Goal: Book appointment/travel/reservation

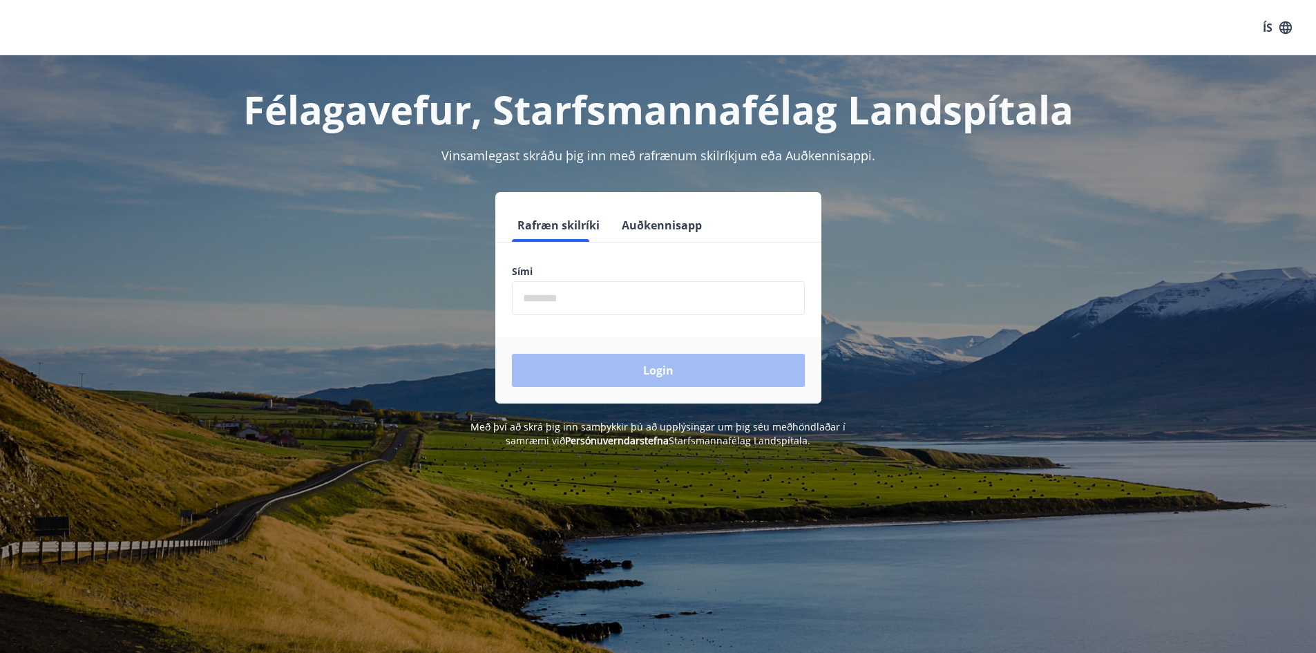
click at [549, 299] on input "phone" at bounding box center [658, 298] width 293 height 34
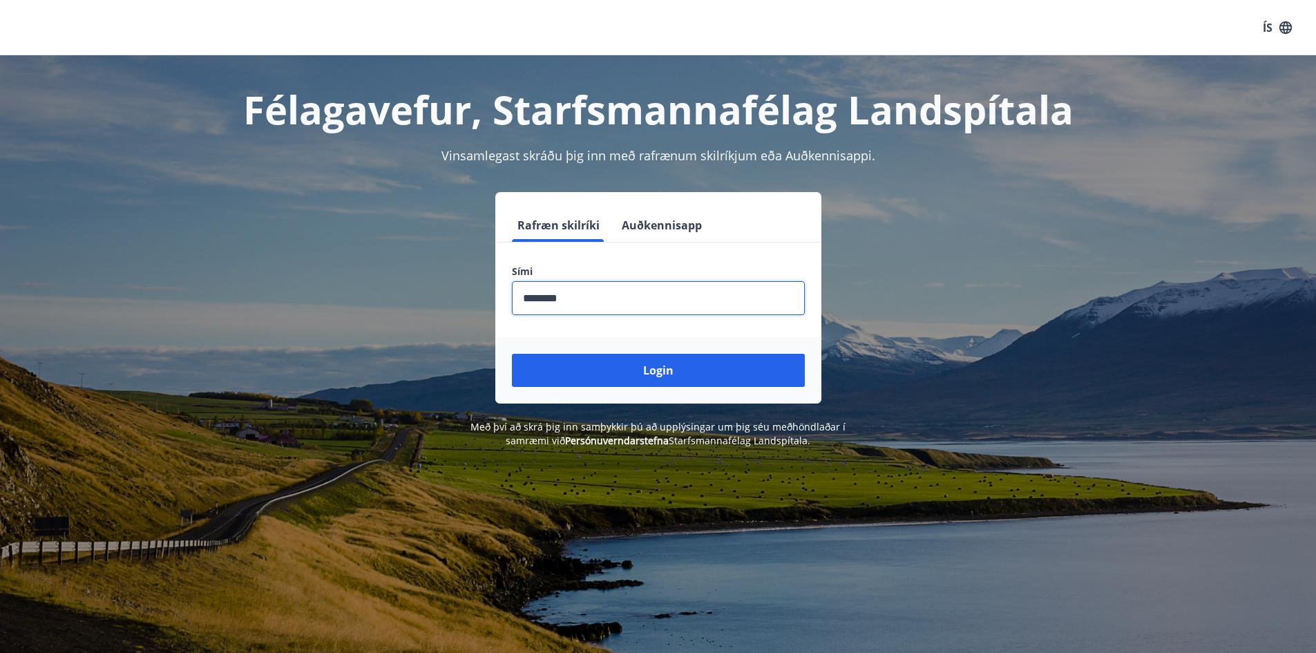
type input "********"
click at [512, 354] on button "Login" at bounding box center [658, 370] width 293 height 33
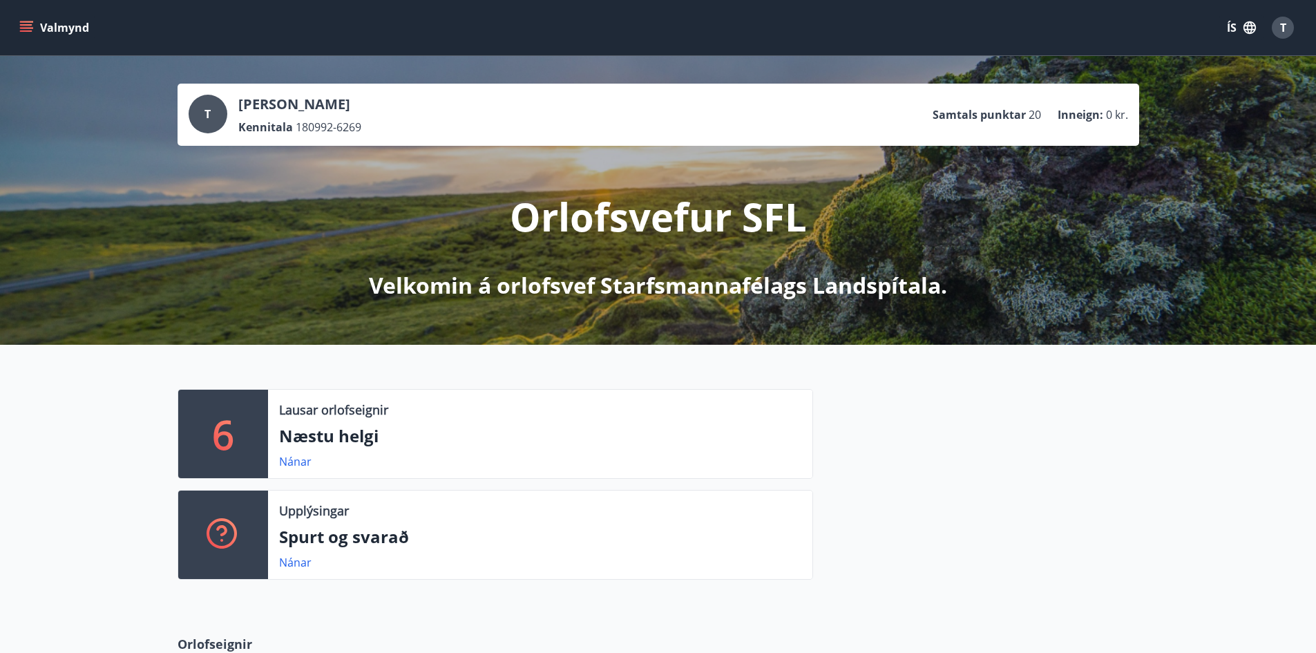
click at [22, 35] on button "Valmynd" at bounding box center [56, 27] width 78 height 25
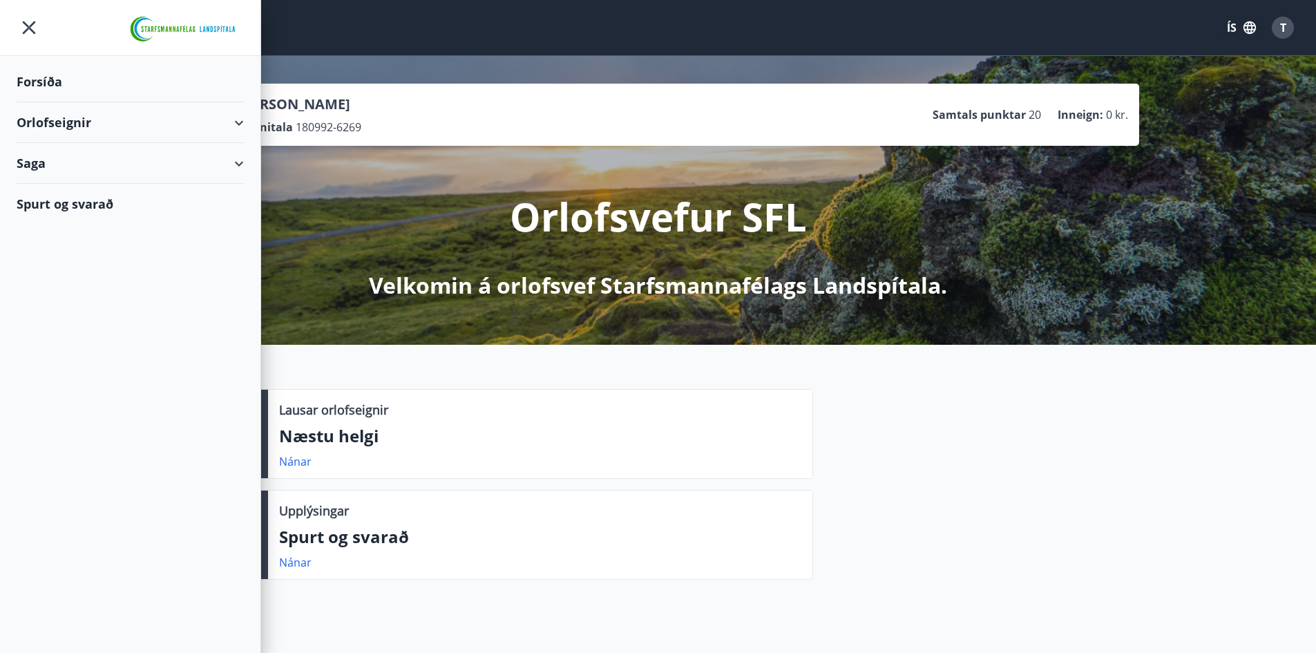
click at [117, 135] on div "Orlofseignir" at bounding box center [130, 122] width 227 height 41
click at [80, 153] on div "Framboð" at bounding box center [130, 157] width 205 height 29
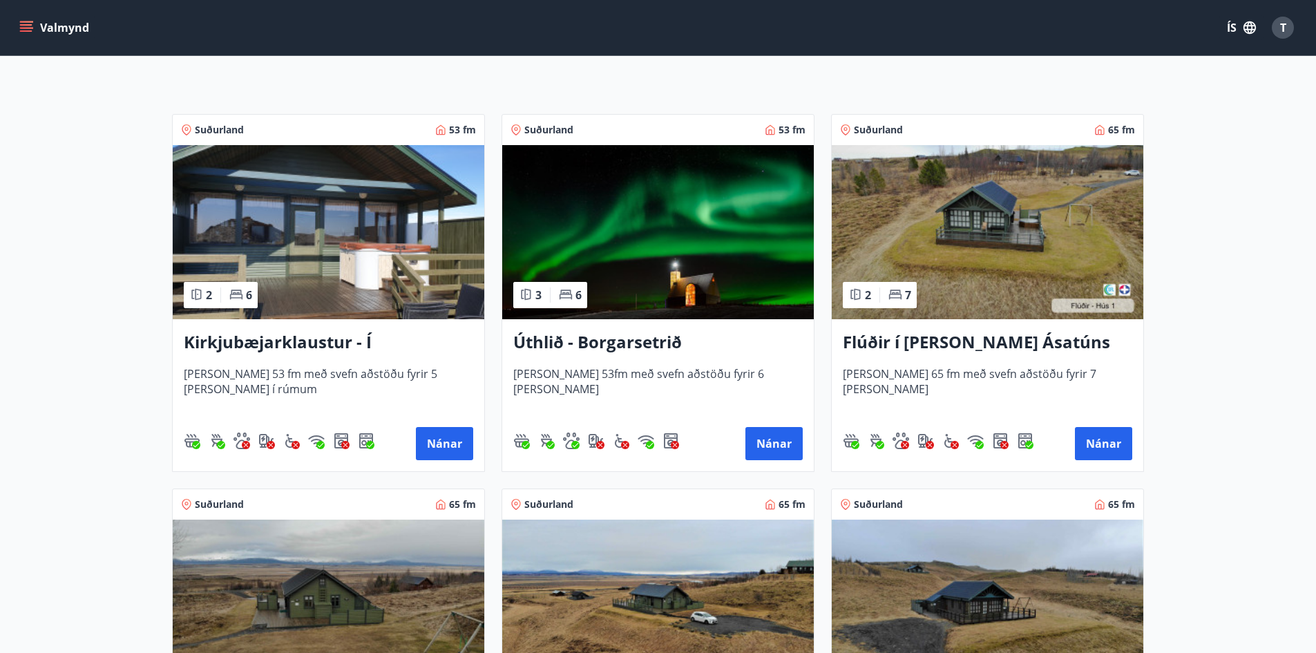
scroll to position [207, 0]
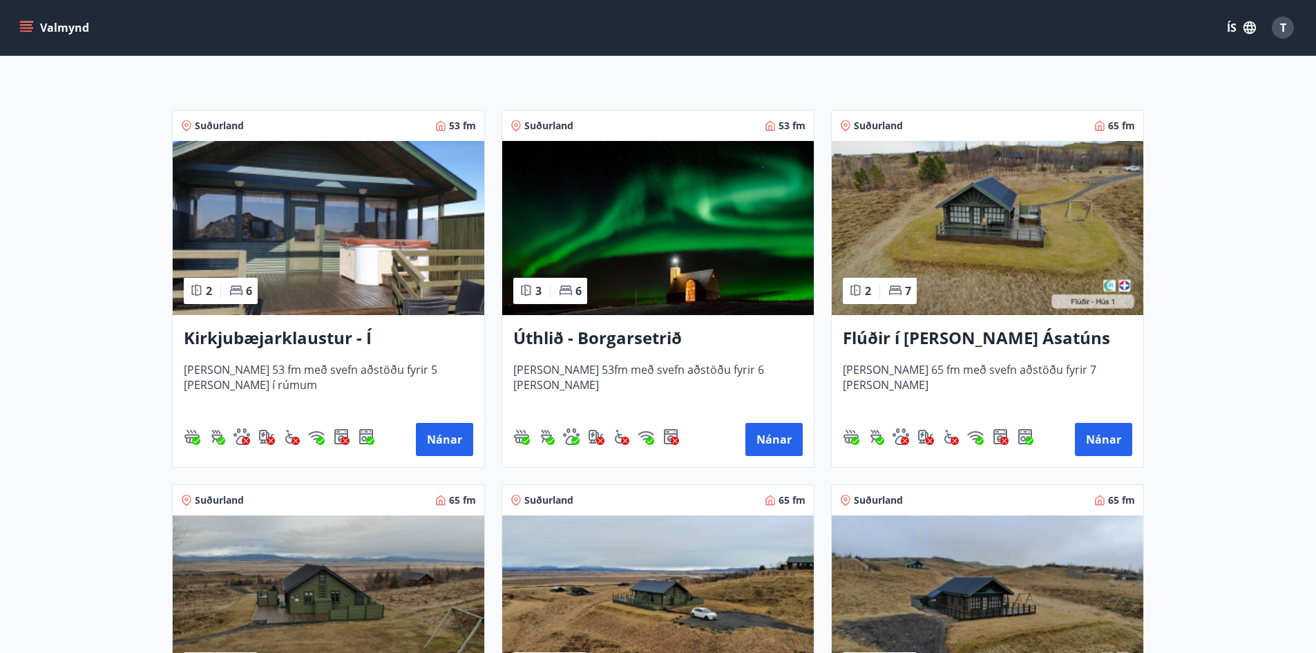
click at [646, 344] on h3 "Úthlið - Borgarsetrið" at bounding box center [657, 338] width 289 height 25
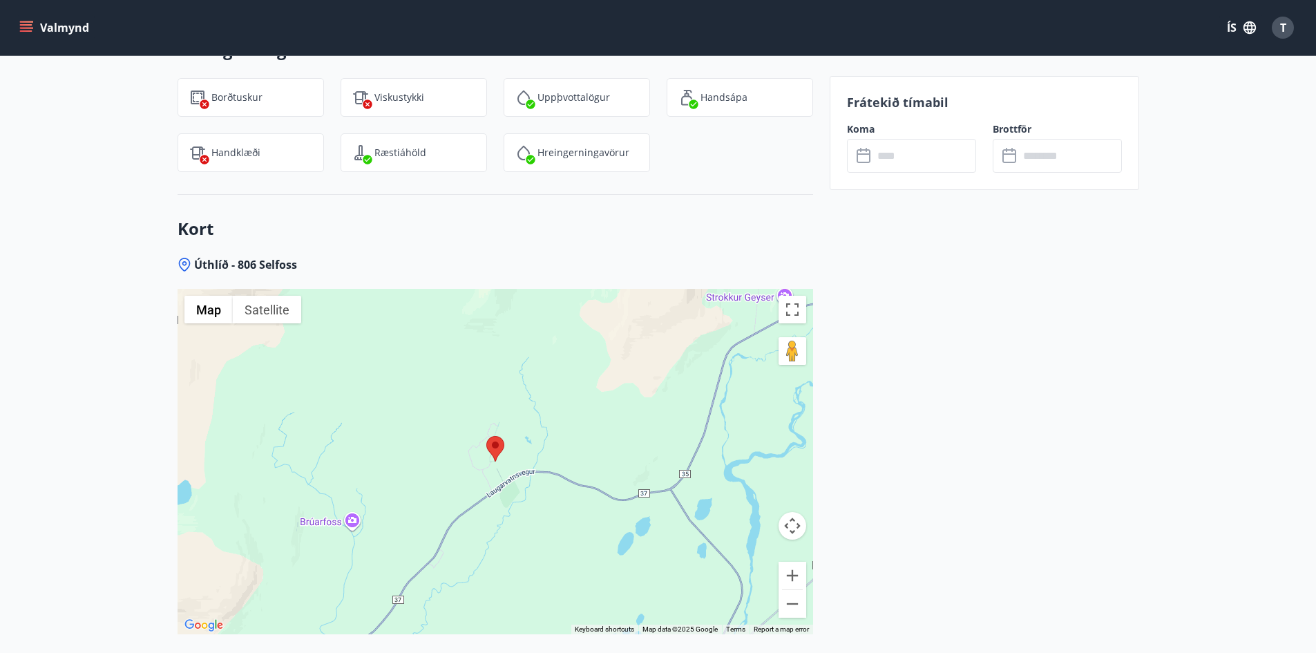
scroll to position [1685, 0]
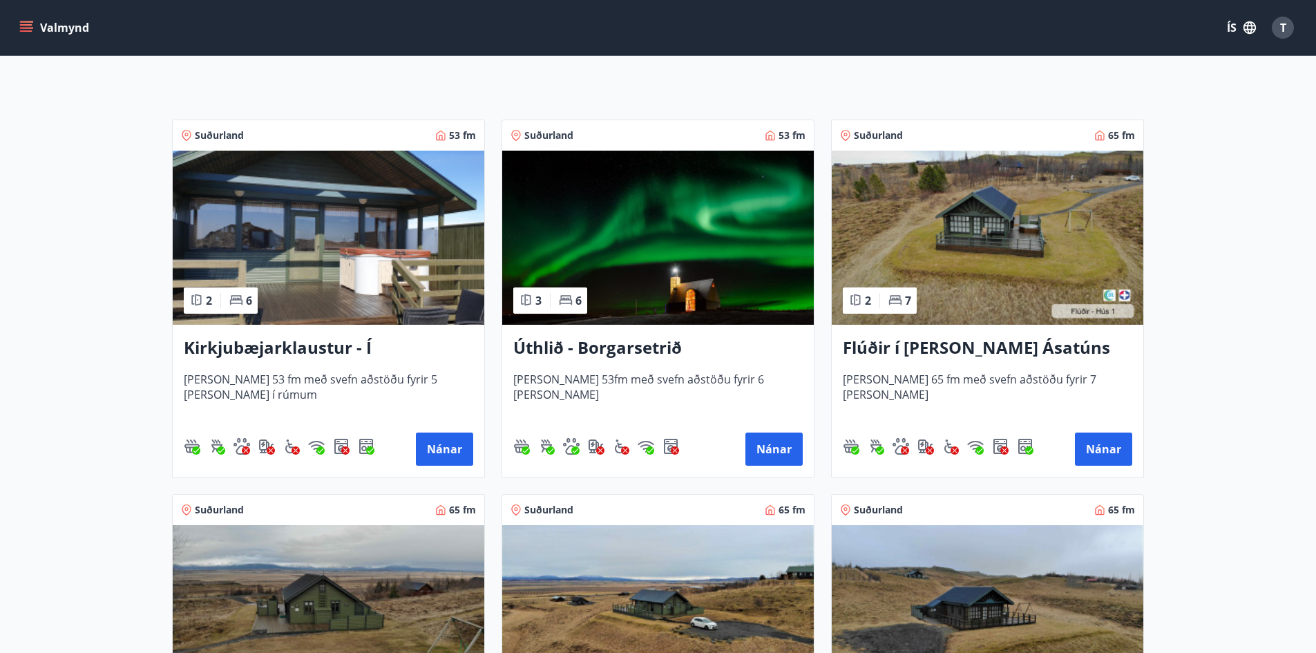
scroll to position [138, 0]
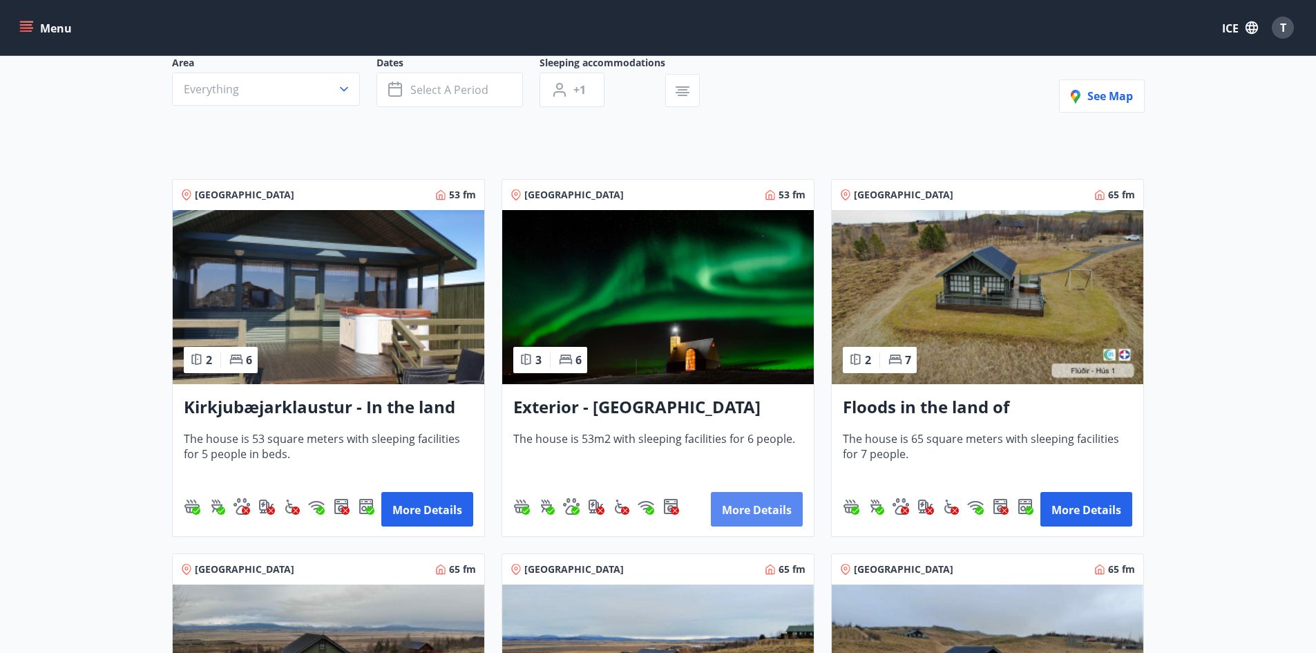
click at [757, 511] on font "More details" at bounding box center [757, 509] width 70 height 15
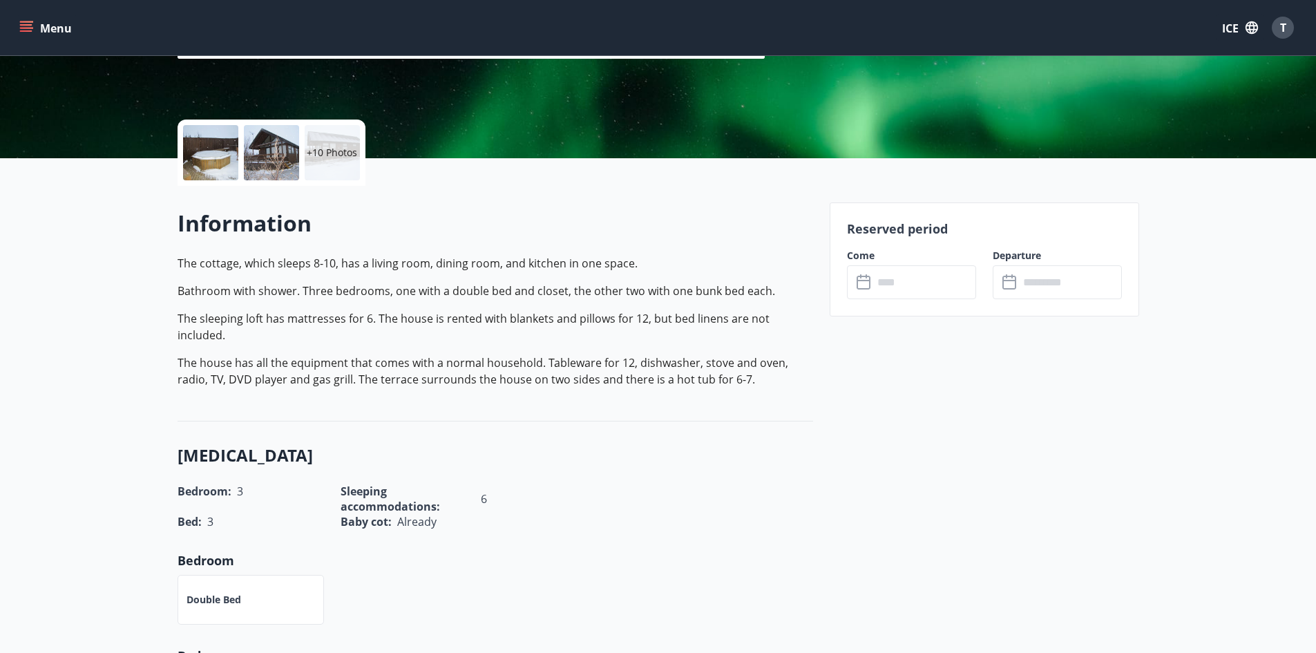
scroll to position [345, 0]
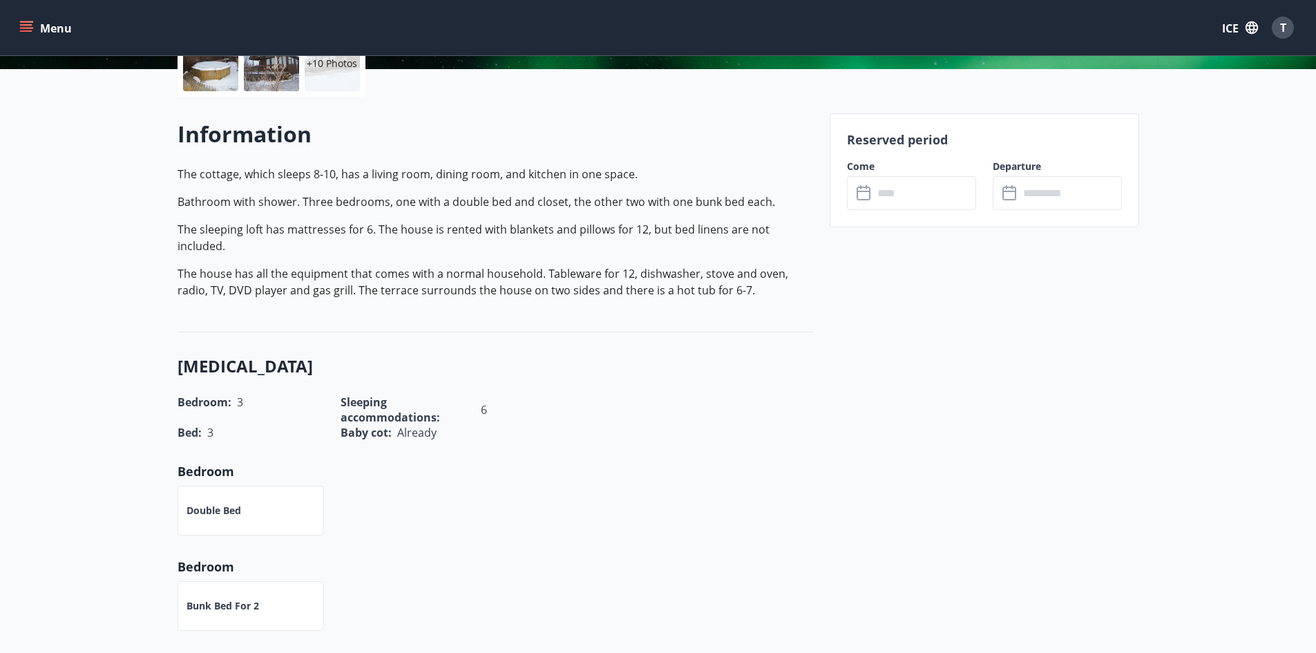
click at [910, 197] on input "text" at bounding box center [924, 193] width 103 height 34
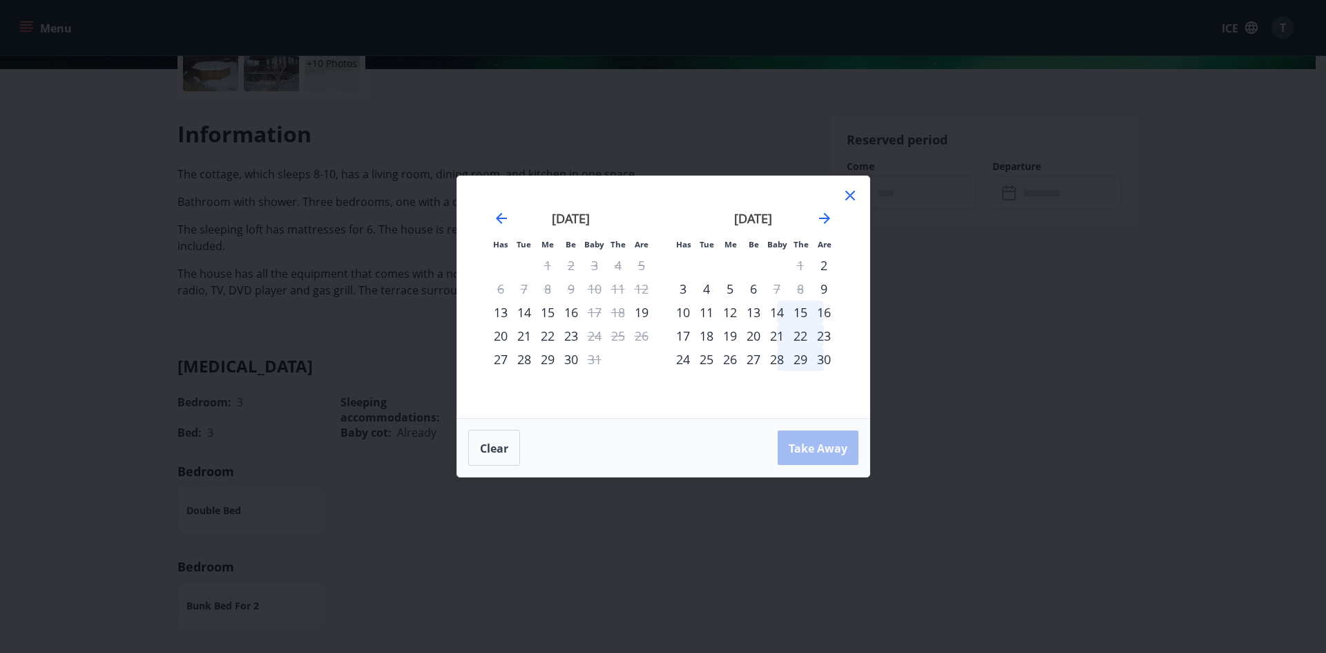
click at [777, 311] on div "14" at bounding box center [776, 311] width 23 height 23
click at [828, 310] on font "16" at bounding box center [824, 312] width 14 height 17
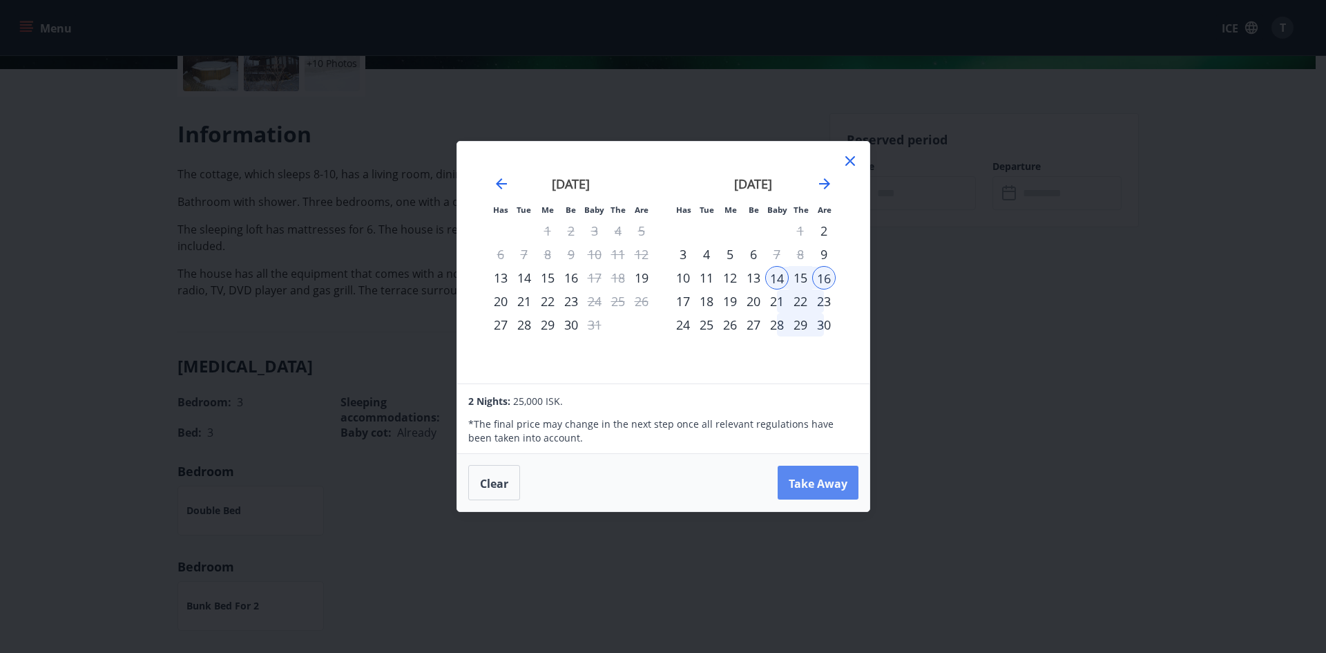
click at [836, 482] on font "Take Away" at bounding box center [818, 482] width 59 height 15
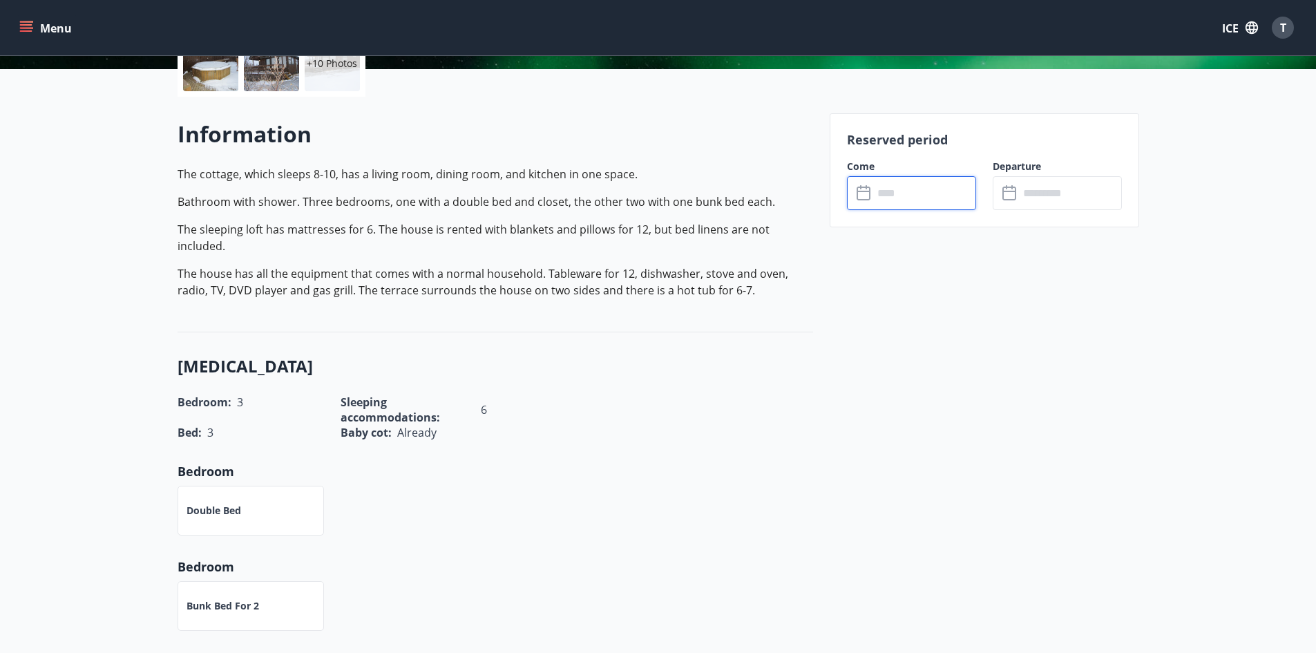
type input "******"
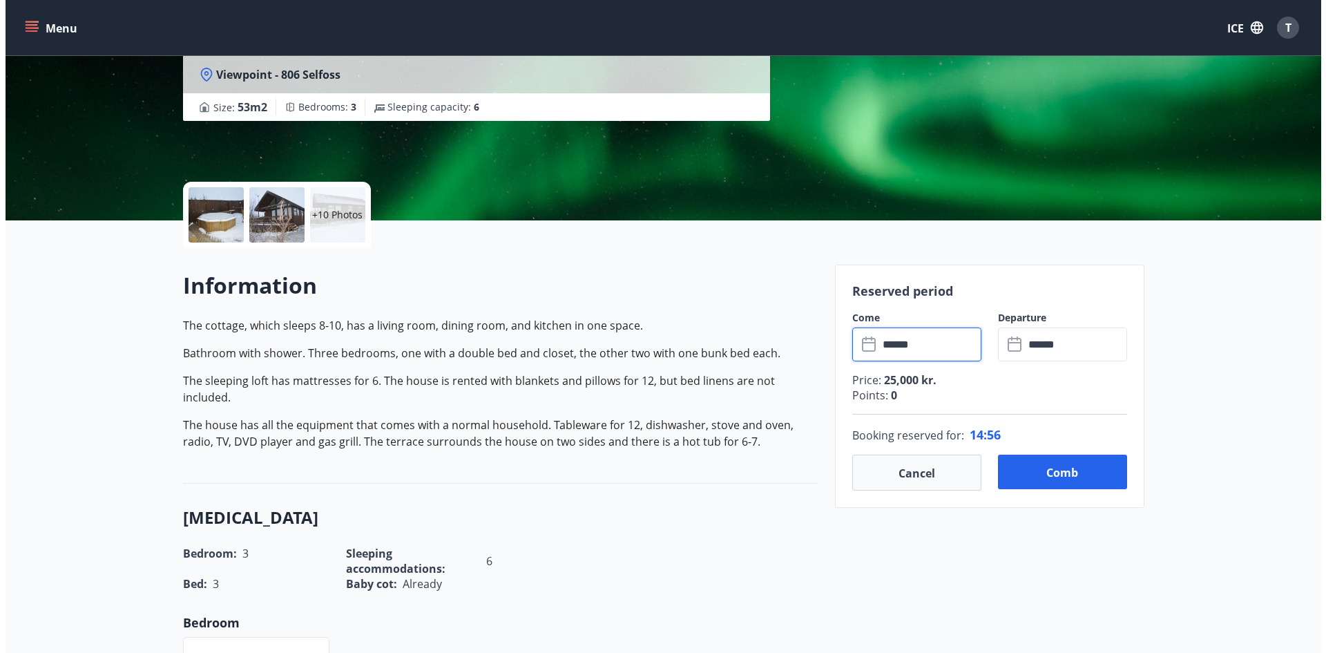
scroll to position [0, 0]
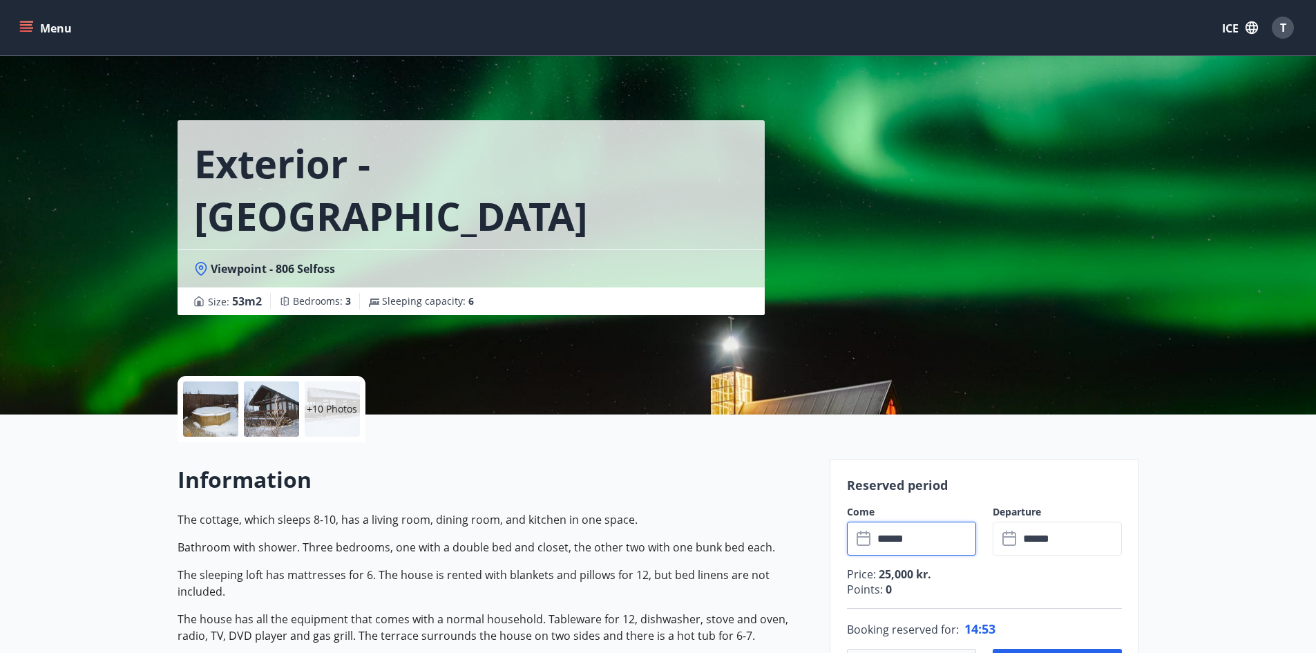
click at [222, 419] on div at bounding box center [210, 408] width 55 height 55
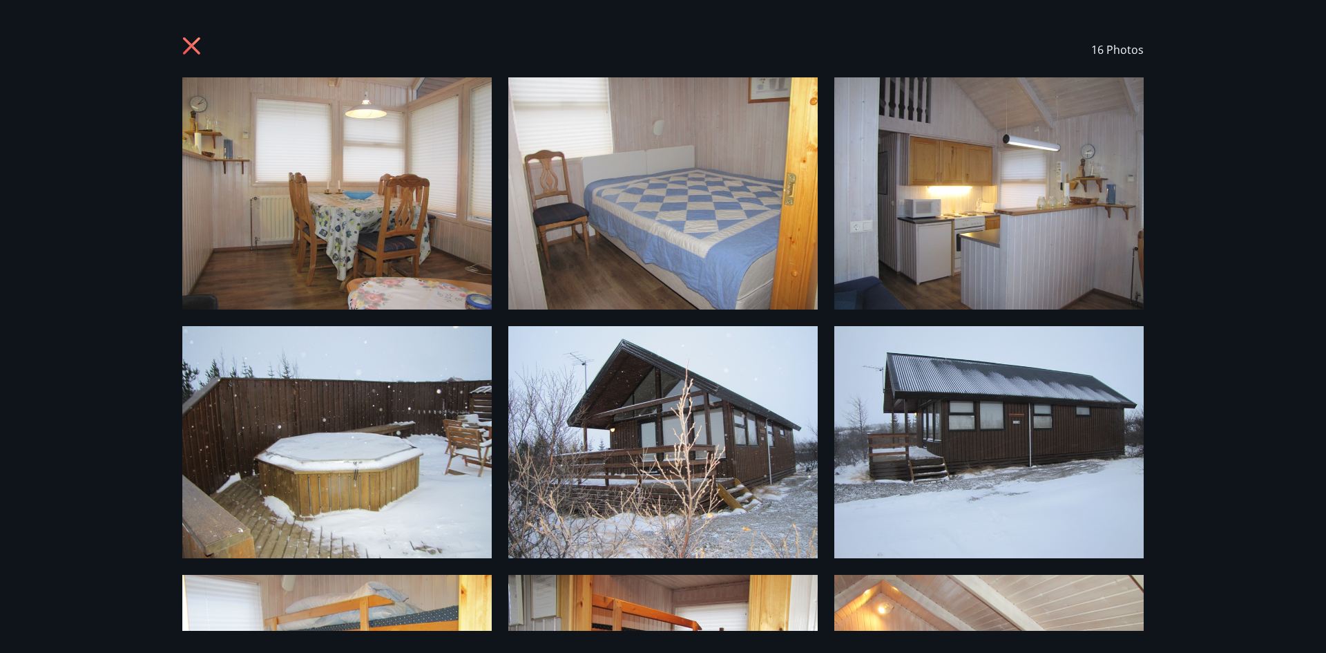
click at [189, 47] on icon at bounding box center [193, 48] width 22 height 22
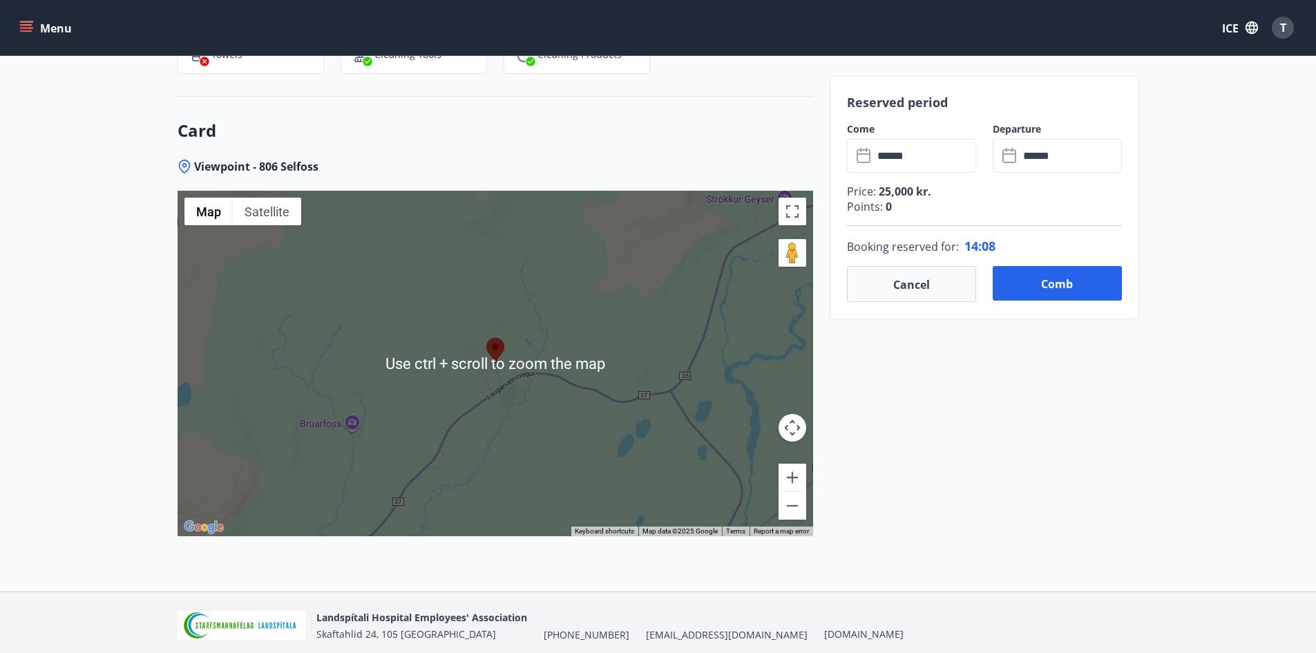
scroll to position [2062, 0]
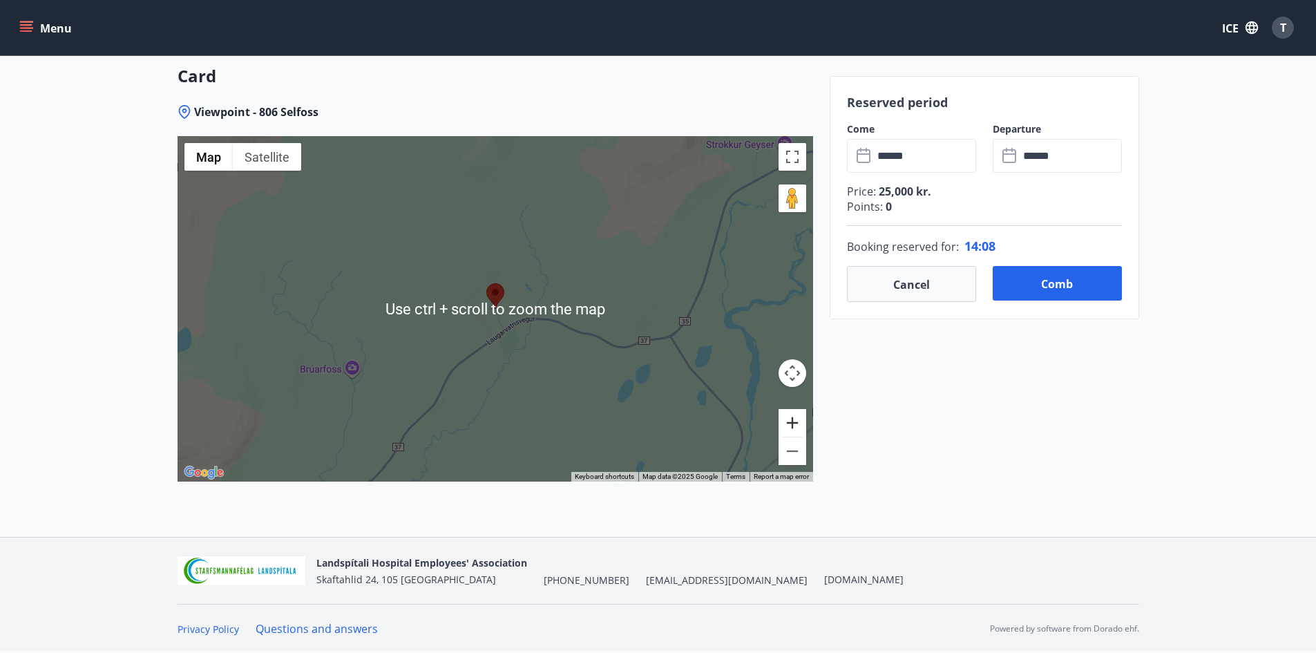
click at [791, 419] on button "Zoom in" at bounding box center [792, 423] width 28 height 28
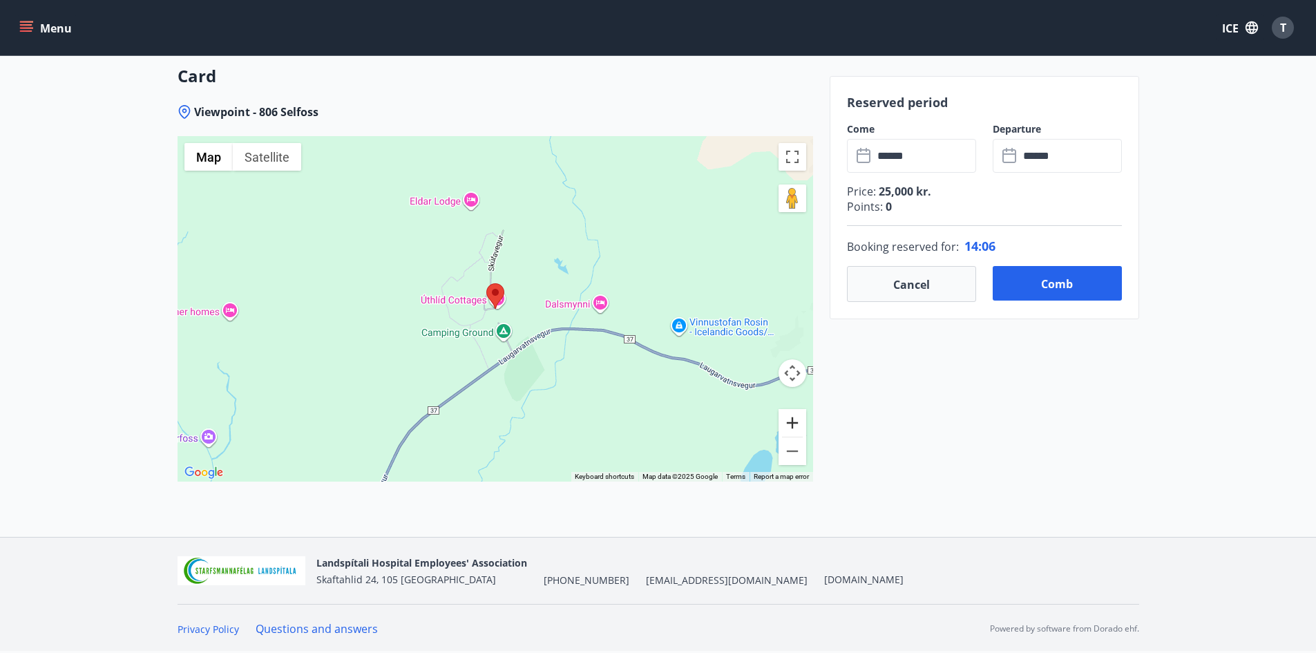
click at [791, 416] on button "Zoom in" at bounding box center [792, 423] width 28 height 28
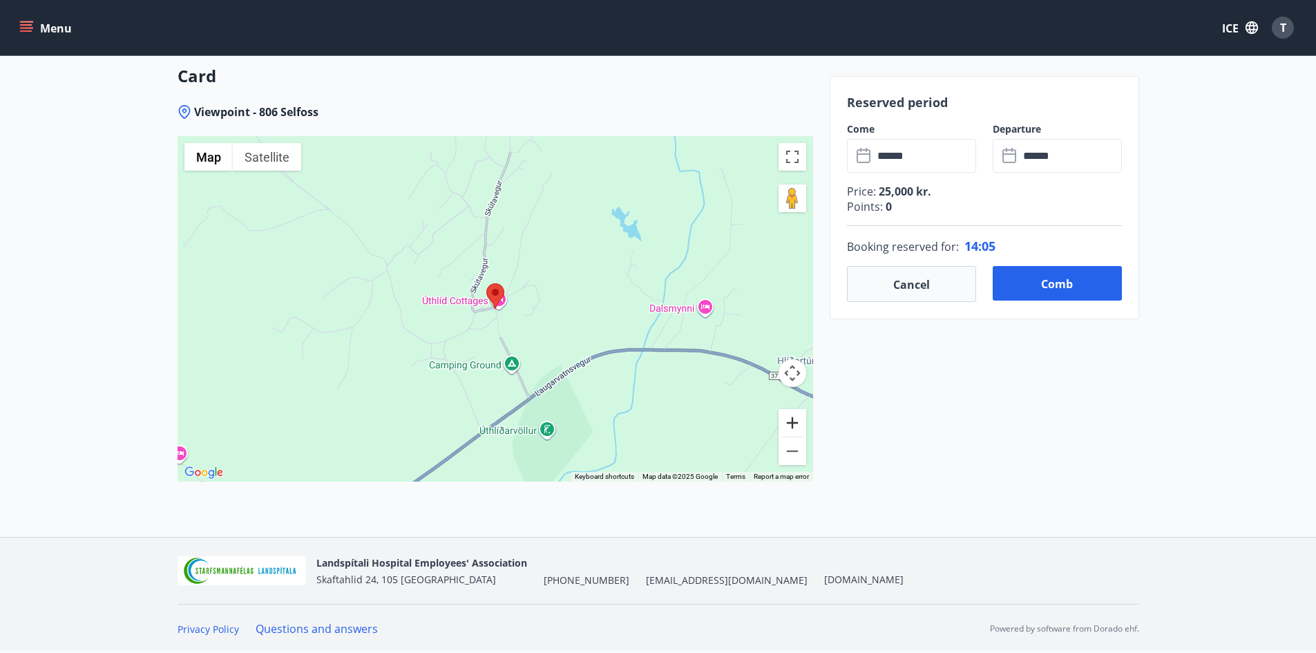
click at [791, 416] on button "Zoom in" at bounding box center [792, 423] width 28 height 28
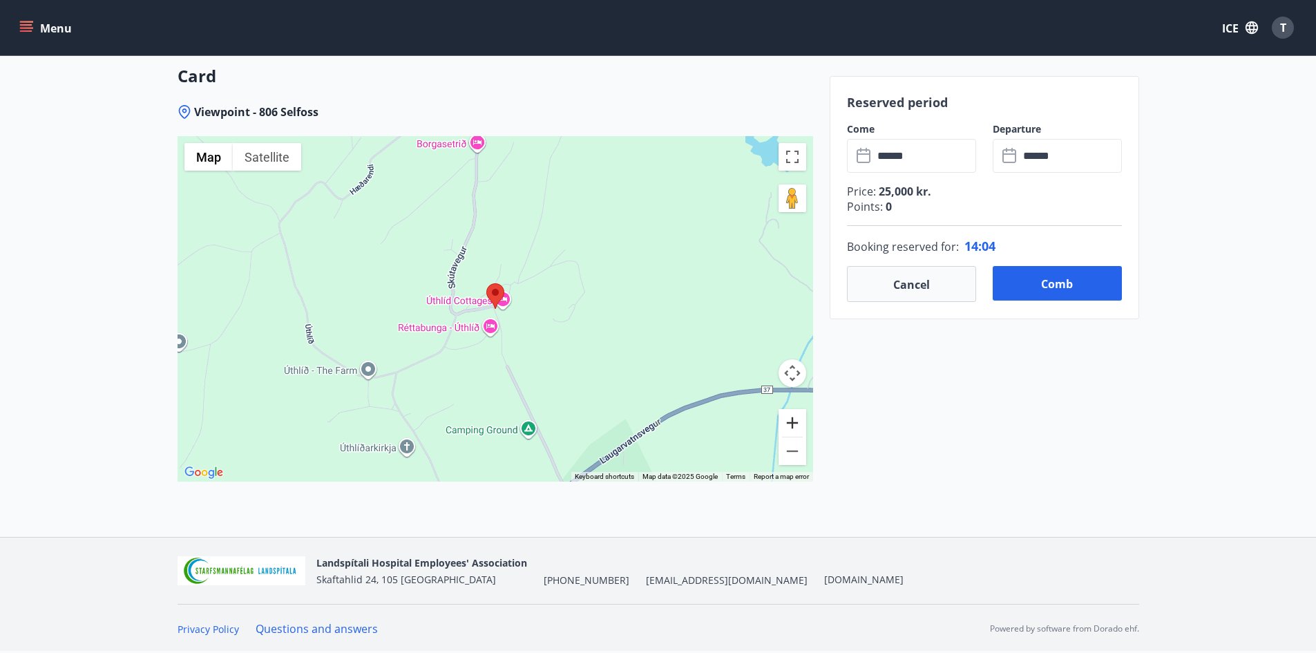
click at [791, 416] on button "Zoom in" at bounding box center [792, 423] width 28 height 28
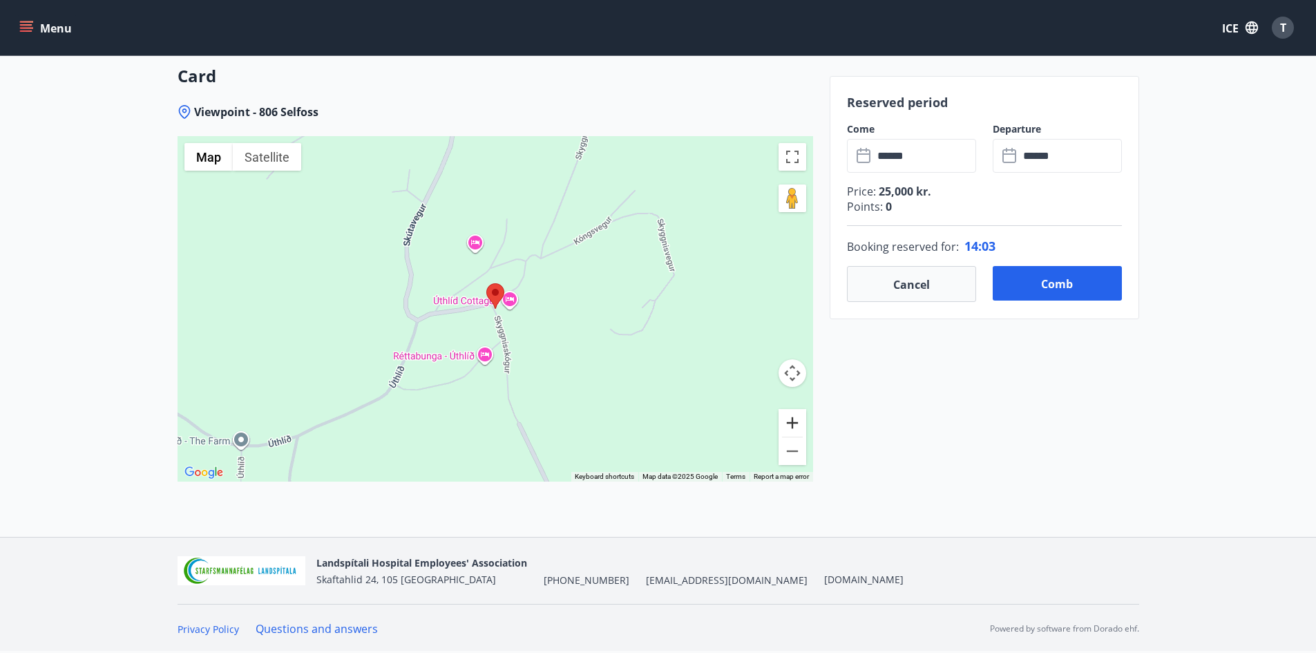
click at [791, 416] on button "Zoom in" at bounding box center [792, 423] width 28 height 28
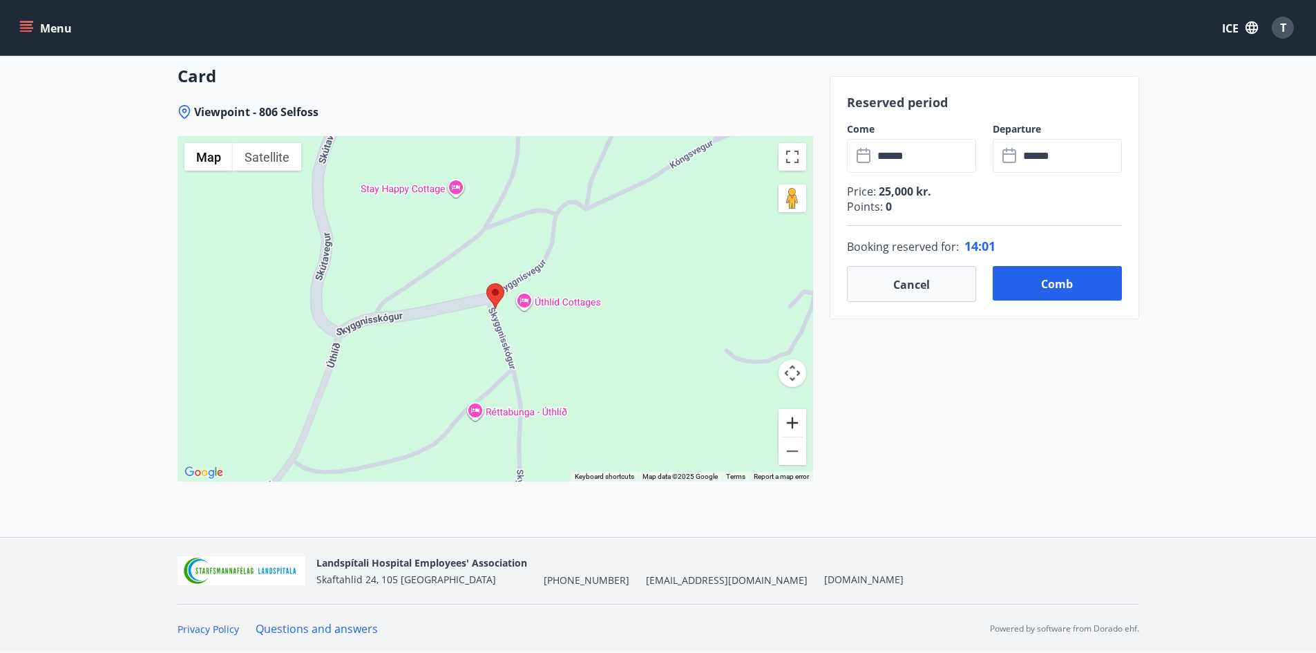
click at [798, 422] on button "Zoom in" at bounding box center [792, 423] width 28 height 28
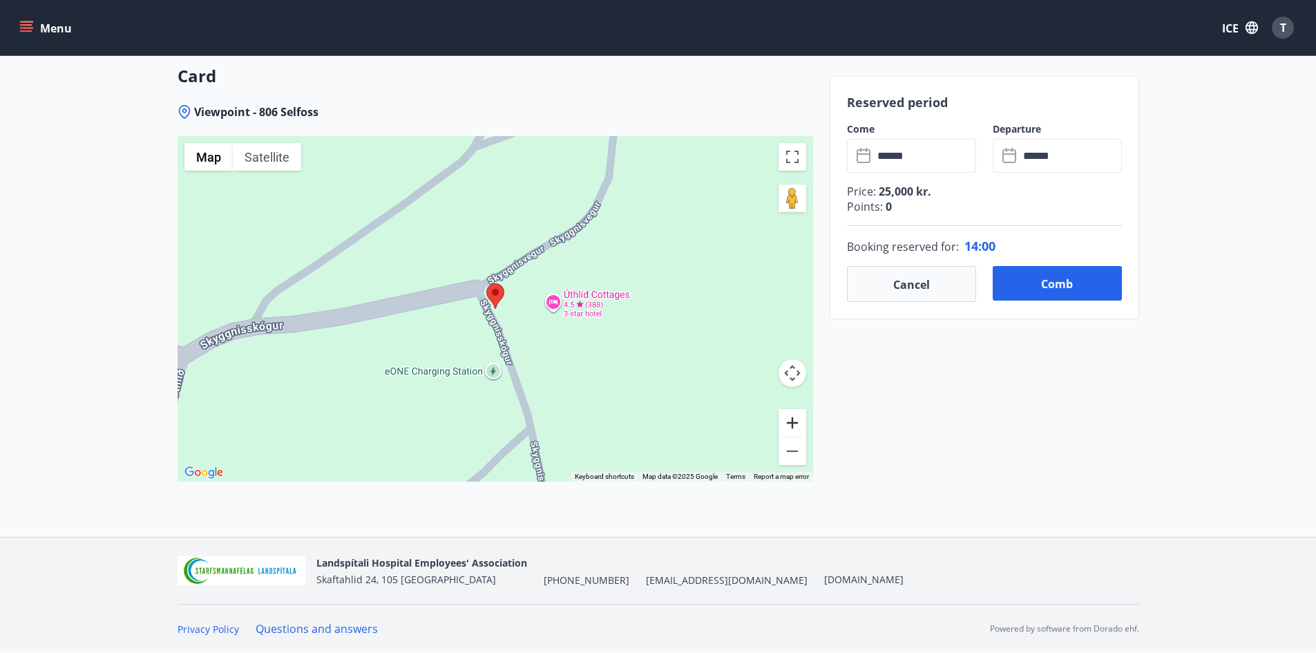
click at [798, 422] on button "Zoom in" at bounding box center [792, 423] width 28 height 28
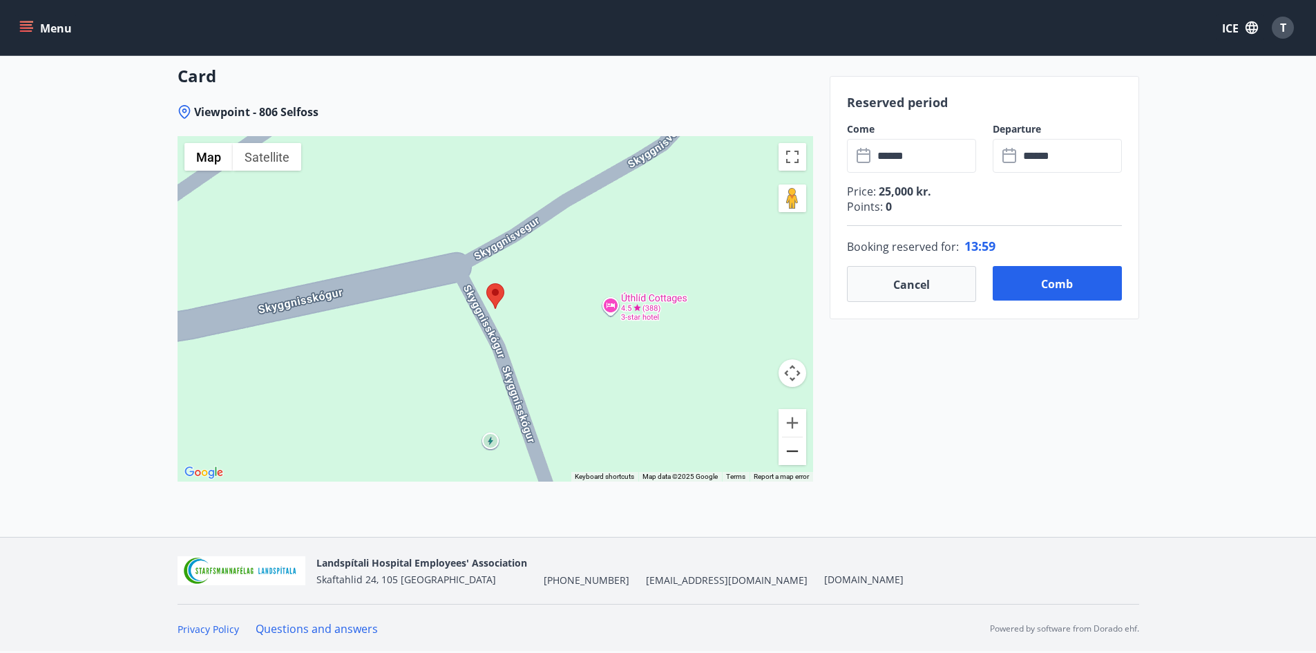
click at [799, 448] on button "Zoom out" at bounding box center [792, 451] width 28 height 28
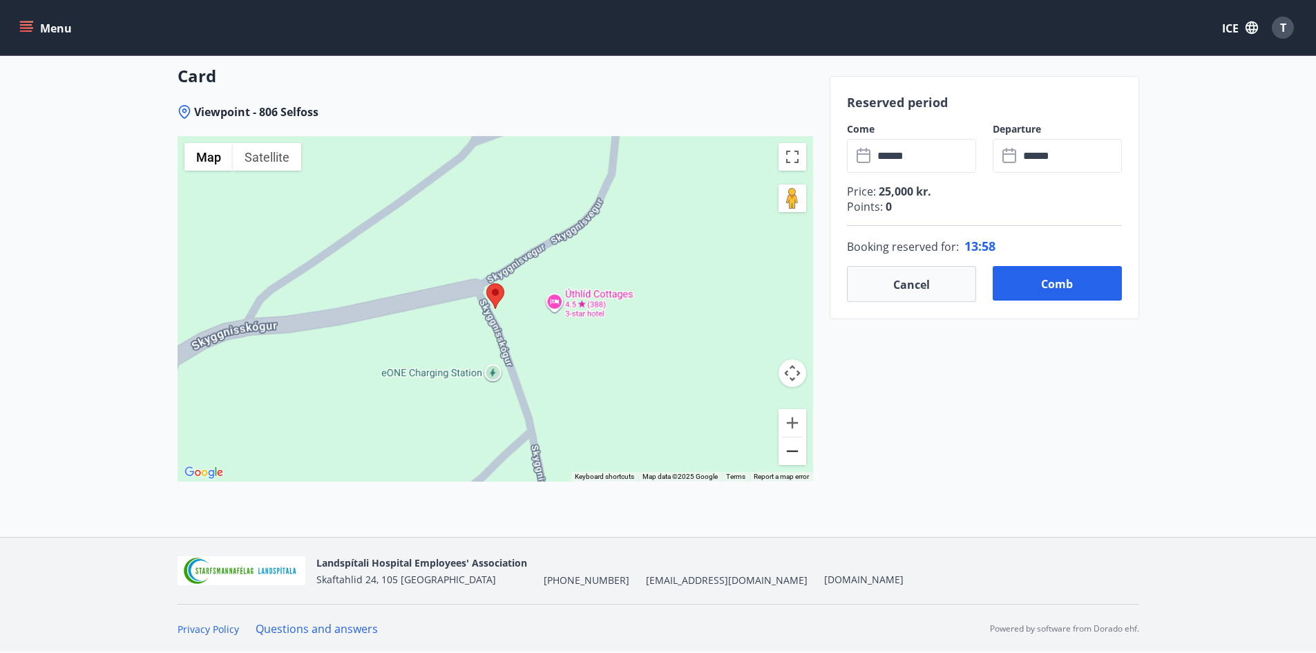
click at [799, 448] on button "Zoom out" at bounding box center [792, 451] width 28 height 28
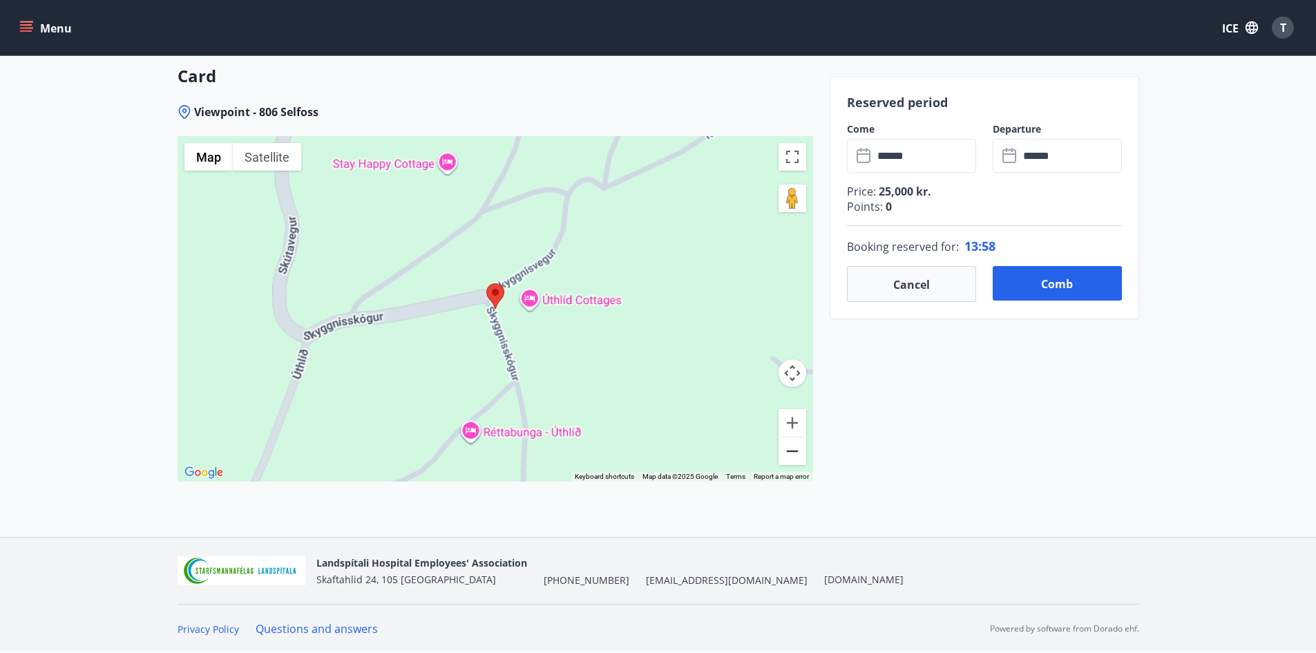
click at [799, 448] on button "Zoom out" at bounding box center [792, 451] width 28 height 28
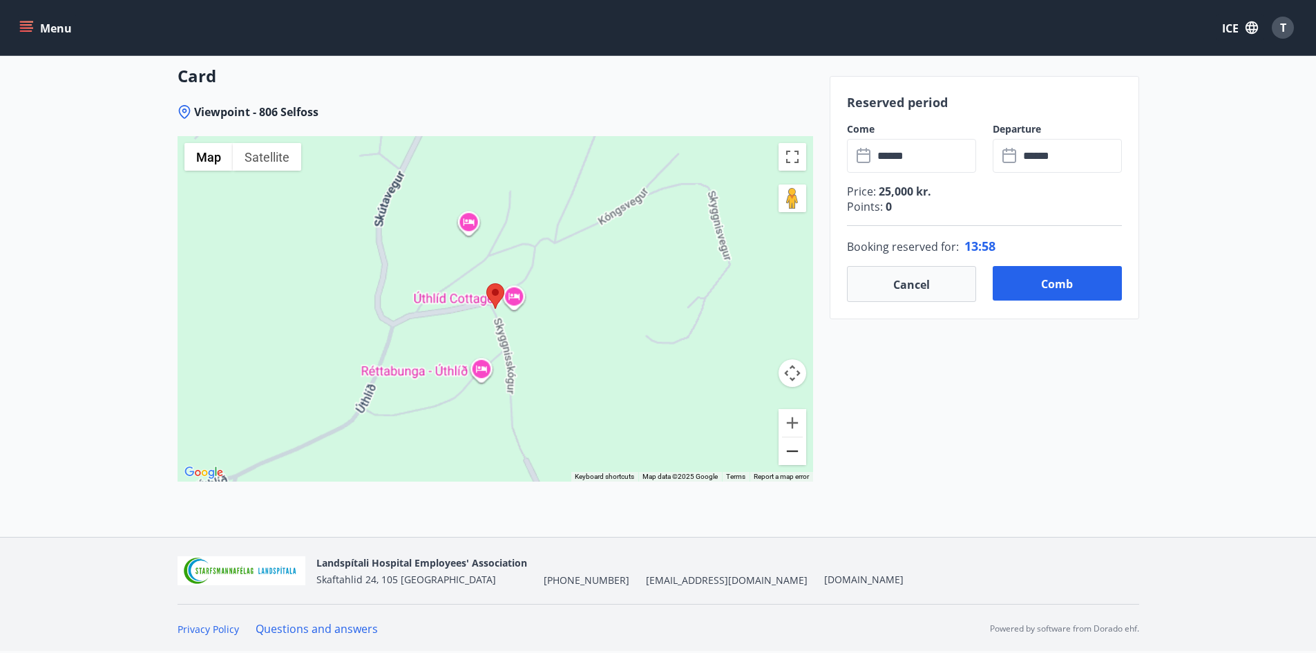
click at [799, 448] on button "Zoom out" at bounding box center [792, 451] width 28 height 28
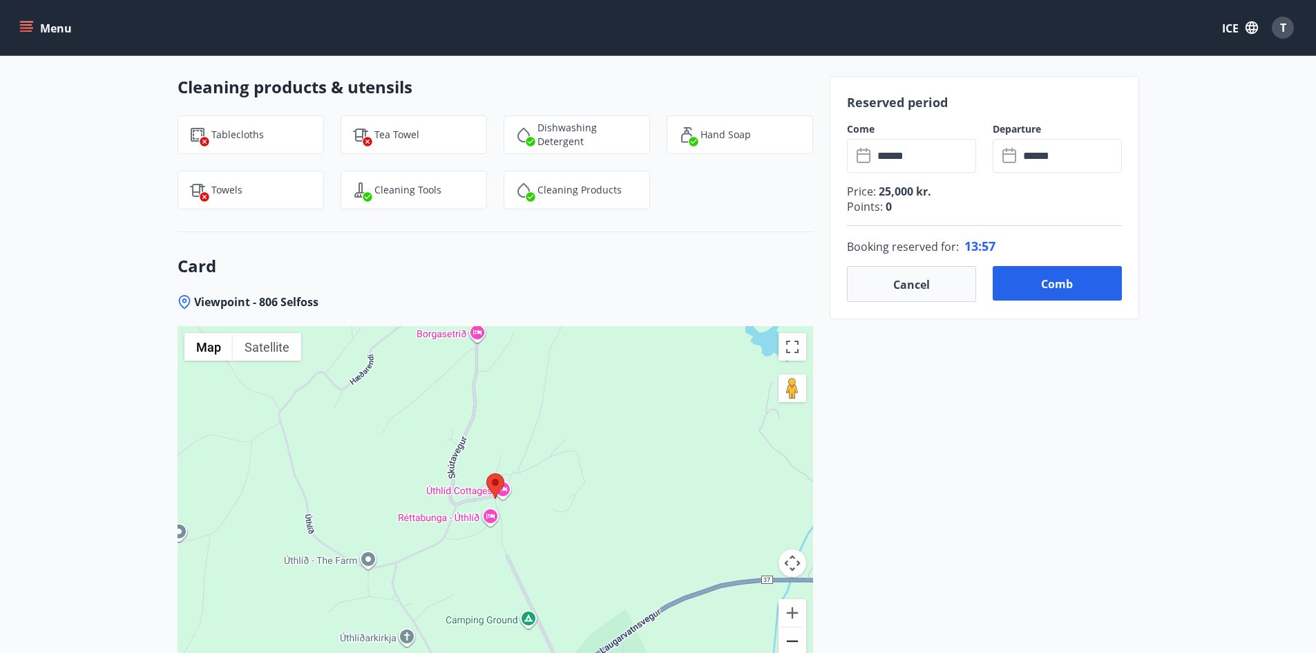
scroll to position [1855, 0]
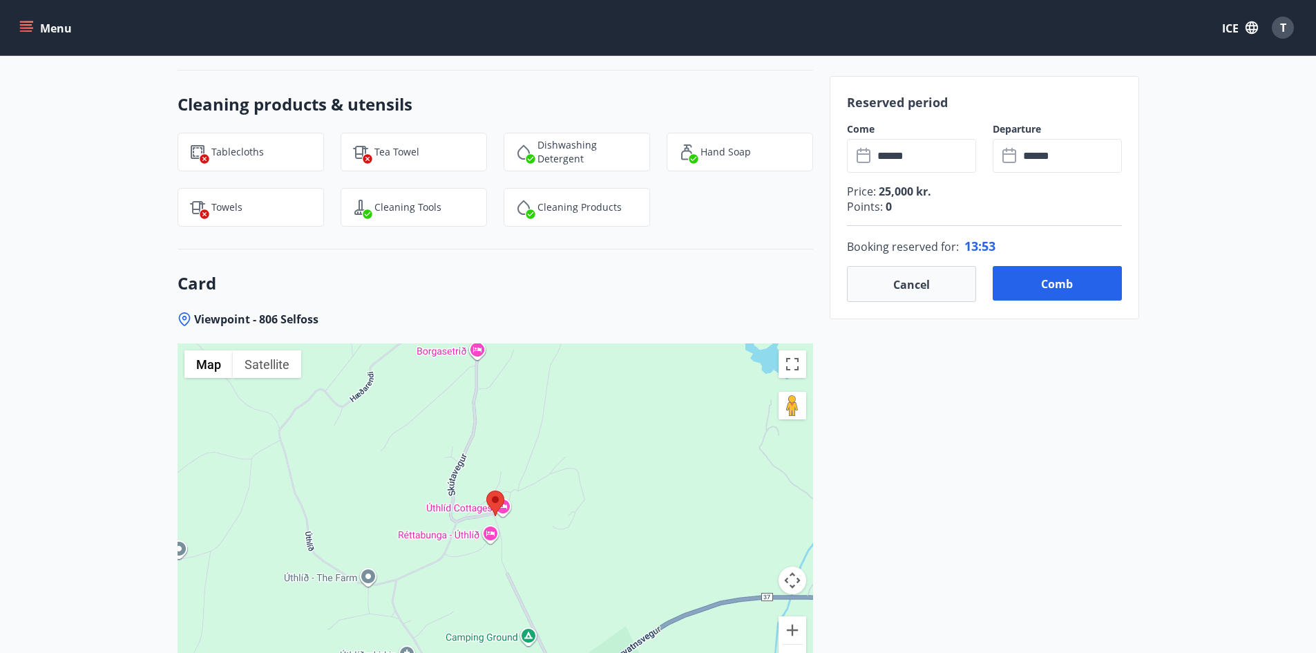
click at [1030, 168] on input "******" at bounding box center [1070, 156] width 103 height 34
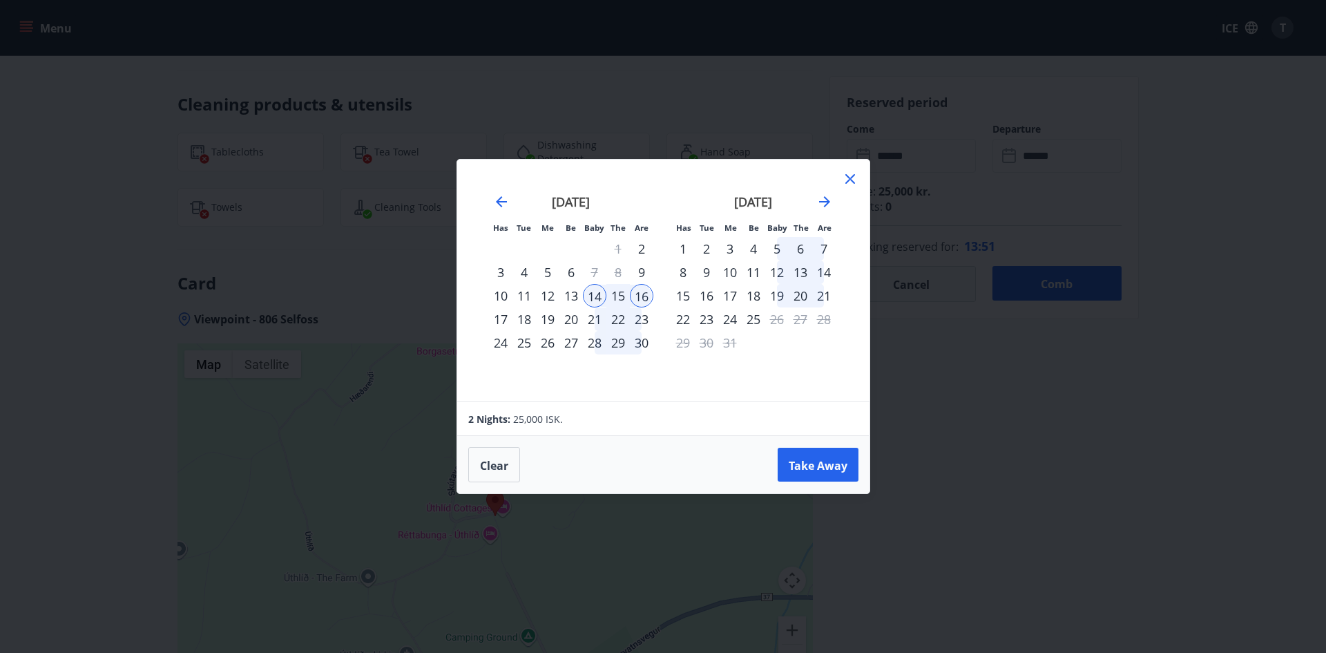
click at [501, 313] on font "17" at bounding box center [501, 319] width 14 height 17
click at [803, 450] on button "Take Away" at bounding box center [818, 465] width 81 height 35
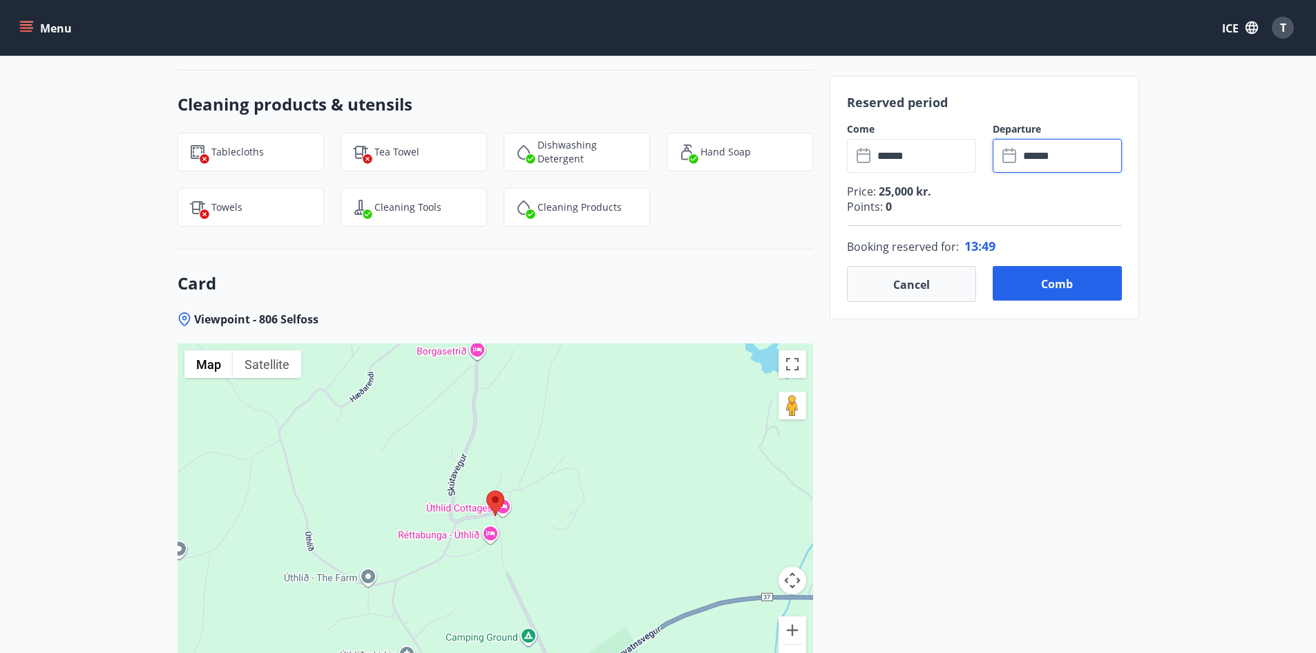
type input "******"
click at [1079, 164] on input "******" at bounding box center [1070, 156] width 103 height 34
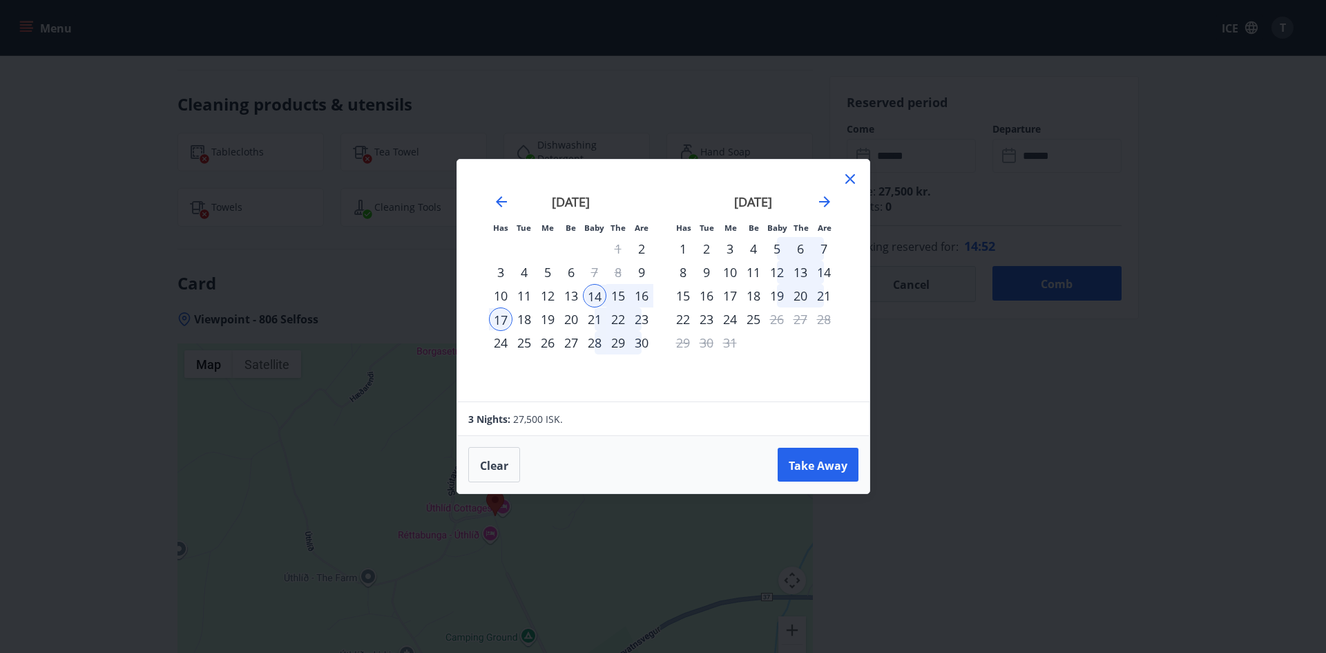
click at [852, 175] on icon at bounding box center [850, 179] width 17 height 17
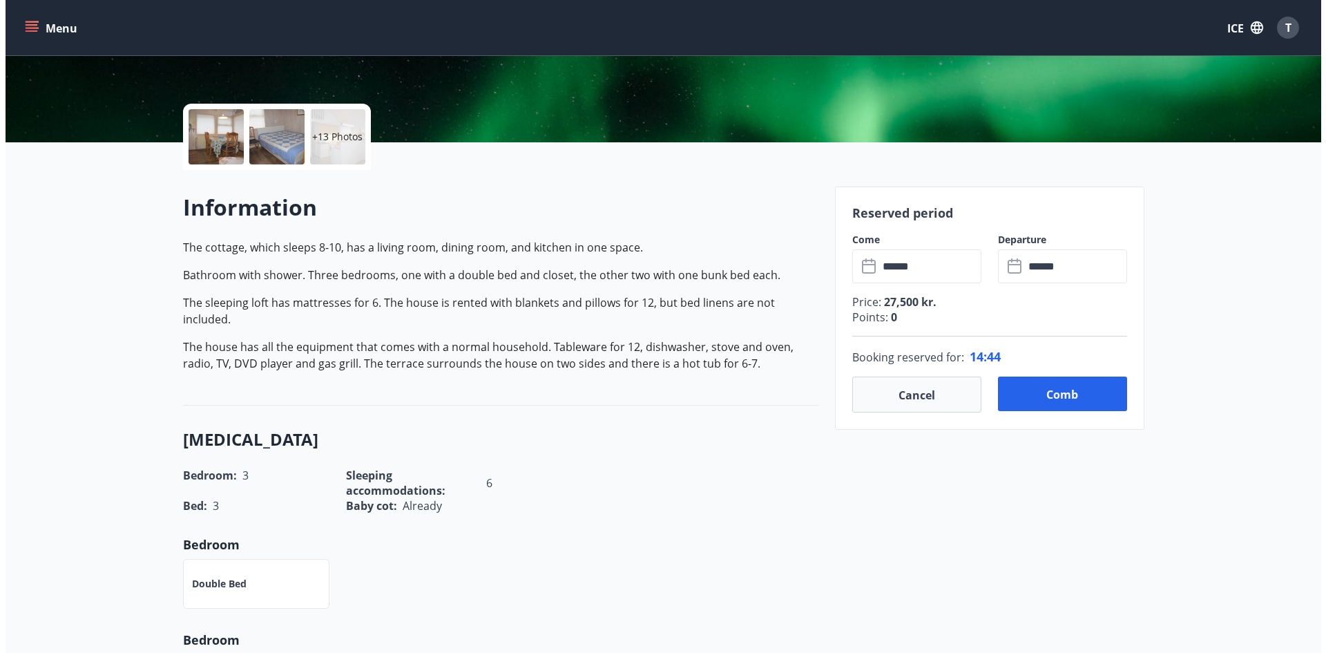
scroll to position [276, 0]
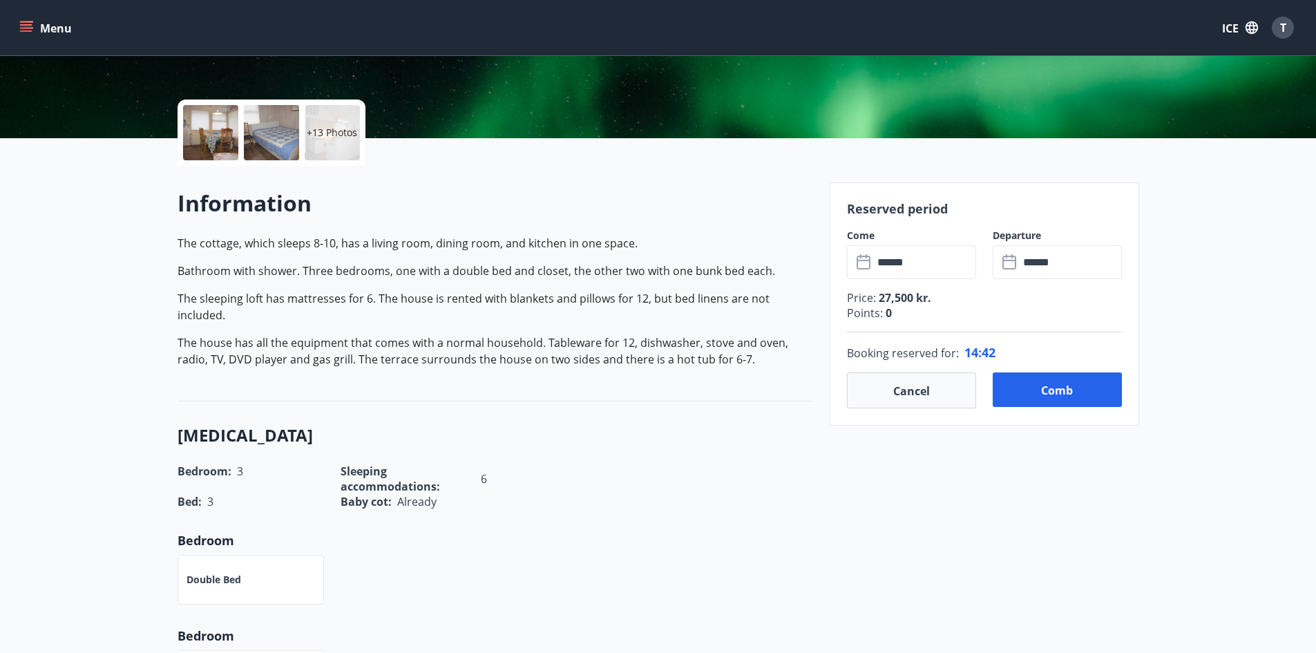
click at [233, 142] on div at bounding box center [210, 132] width 55 height 55
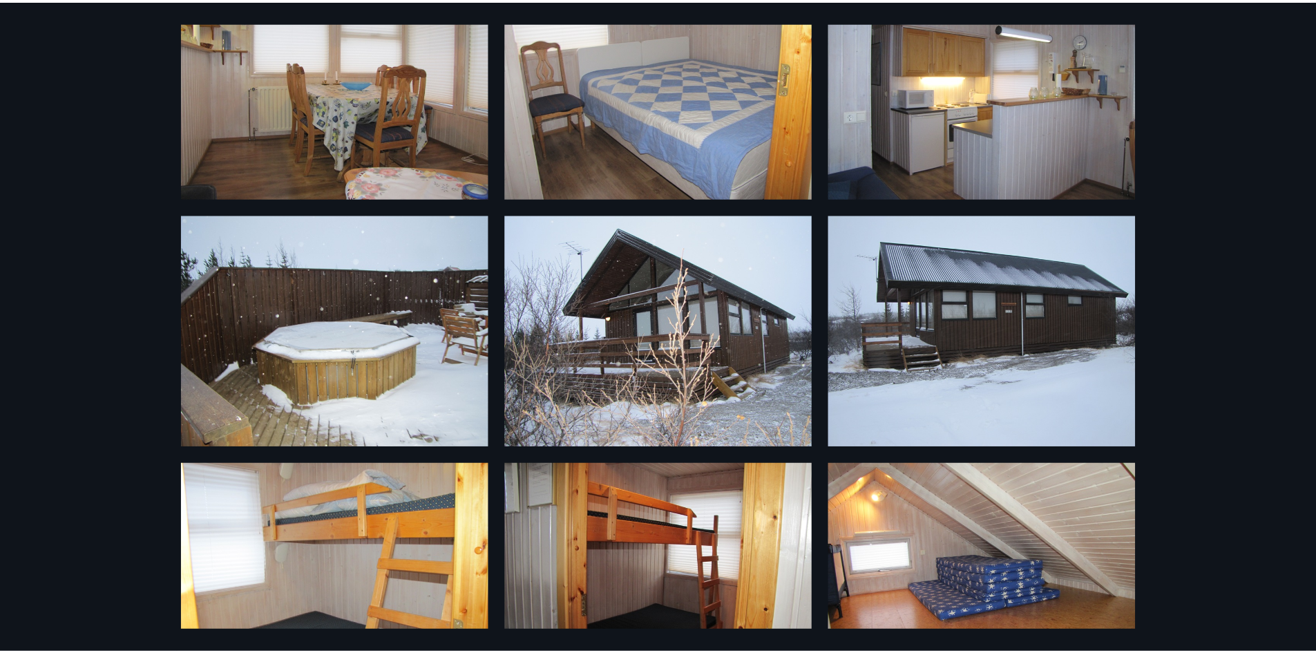
scroll to position [0, 0]
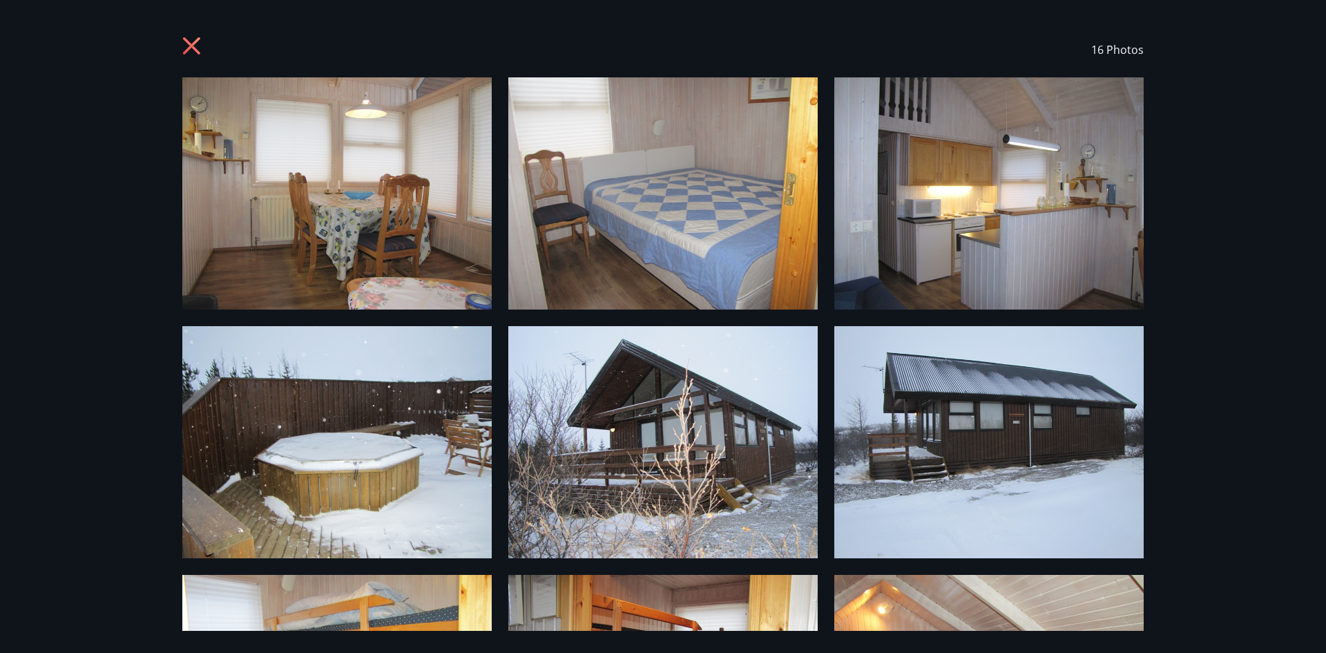
click at [444, 191] on img at bounding box center [336, 193] width 309 height 232
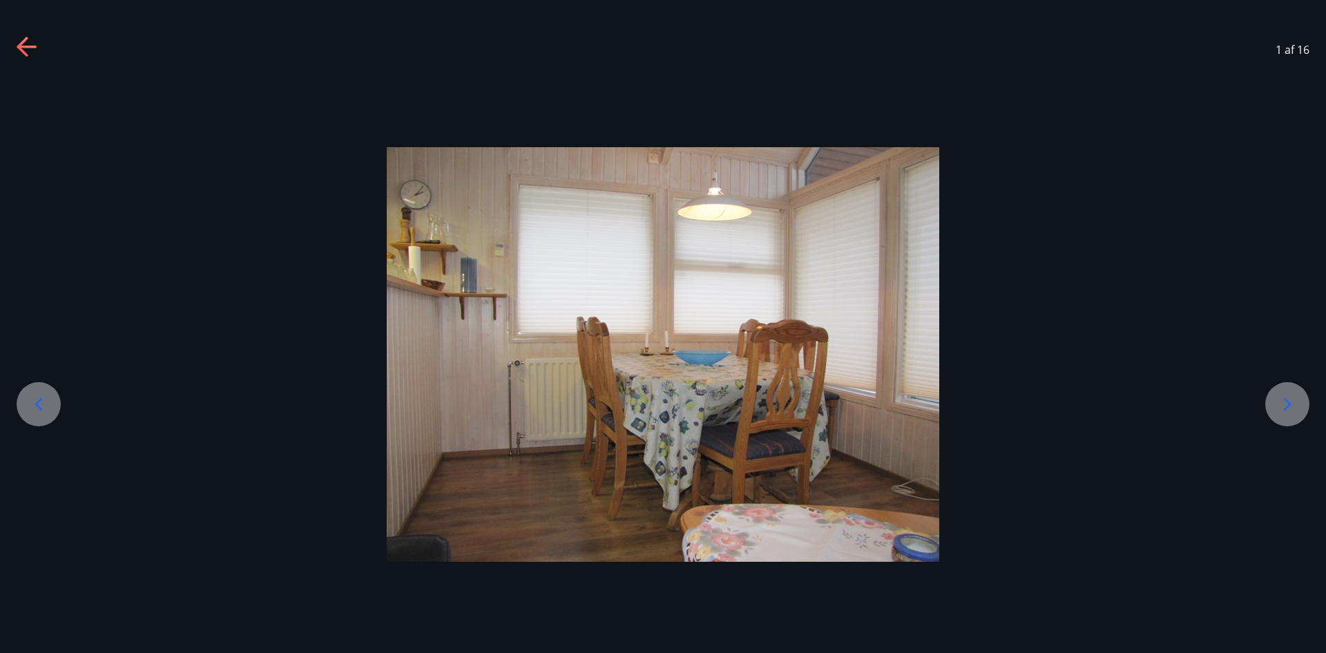
click at [1287, 412] on icon at bounding box center [1287, 404] width 22 height 22
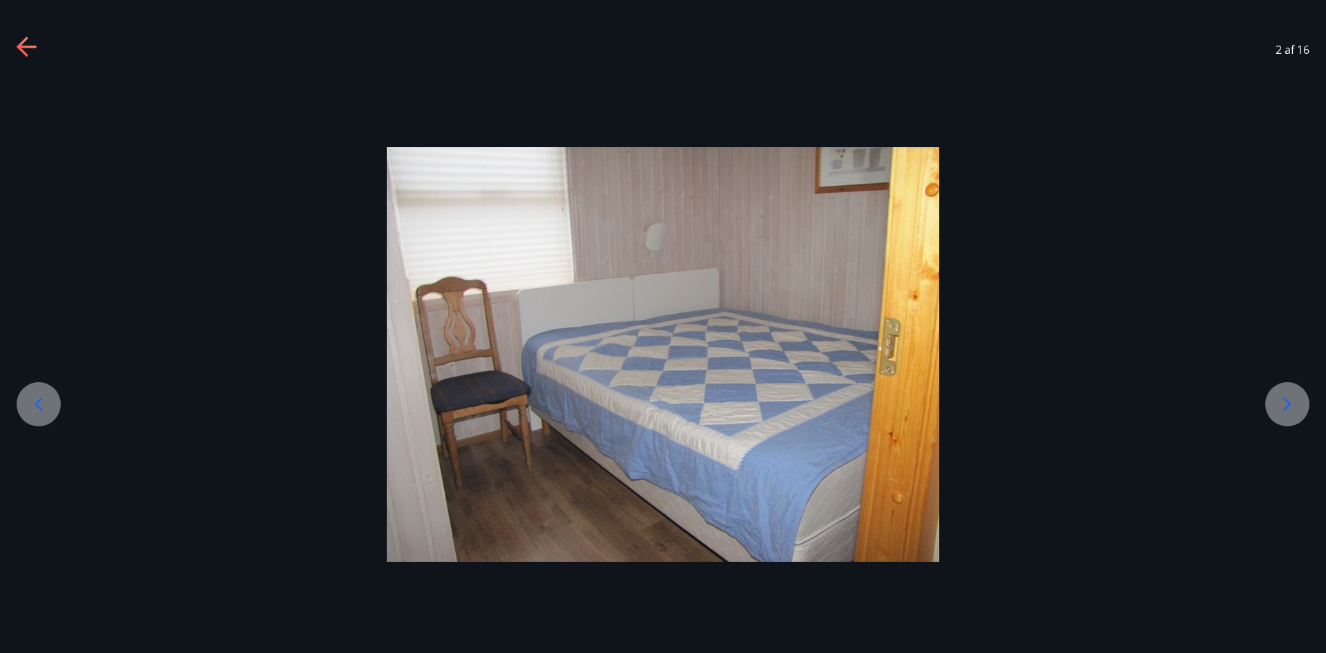
click at [1287, 411] on icon at bounding box center [1287, 404] width 22 height 22
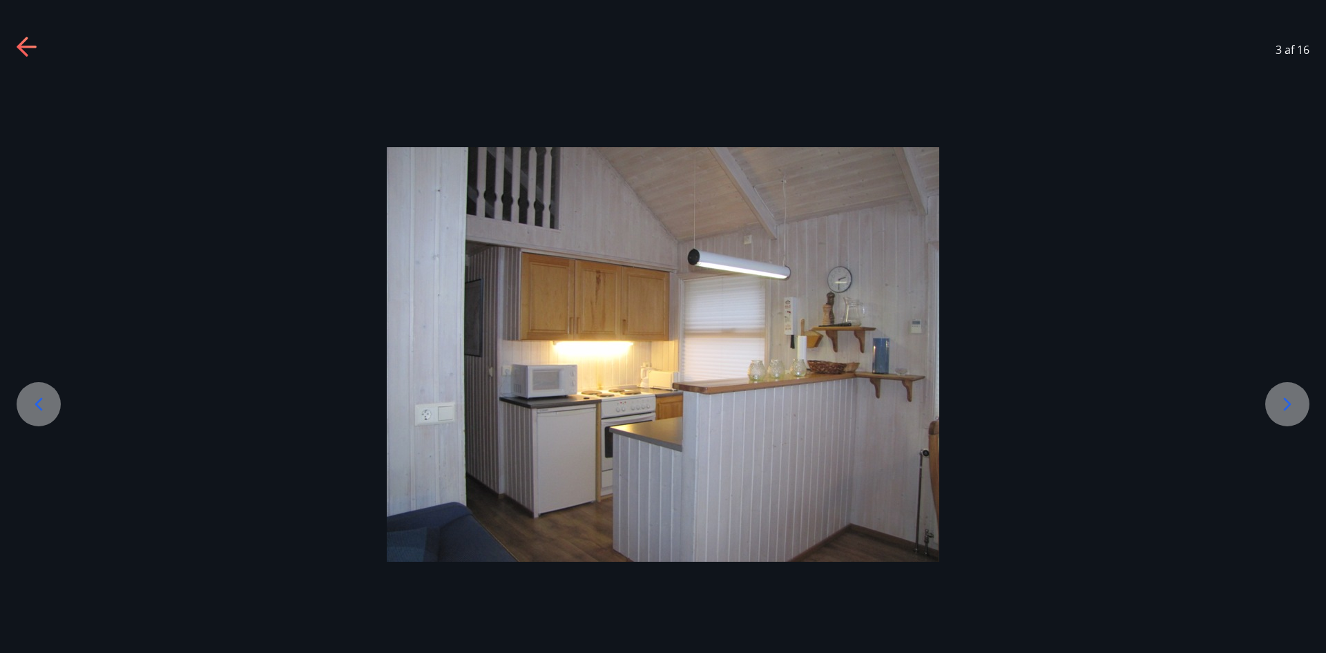
click at [1287, 411] on icon at bounding box center [1287, 404] width 22 height 22
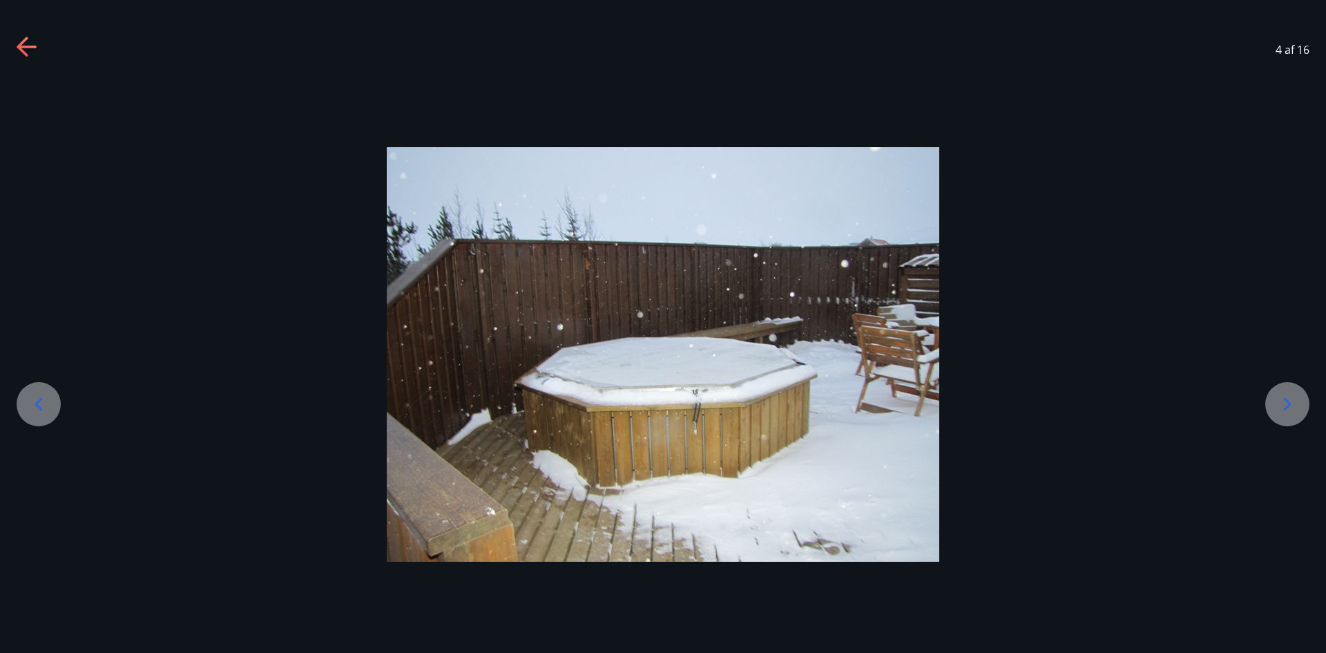
click at [1287, 411] on icon at bounding box center [1287, 404] width 22 height 22
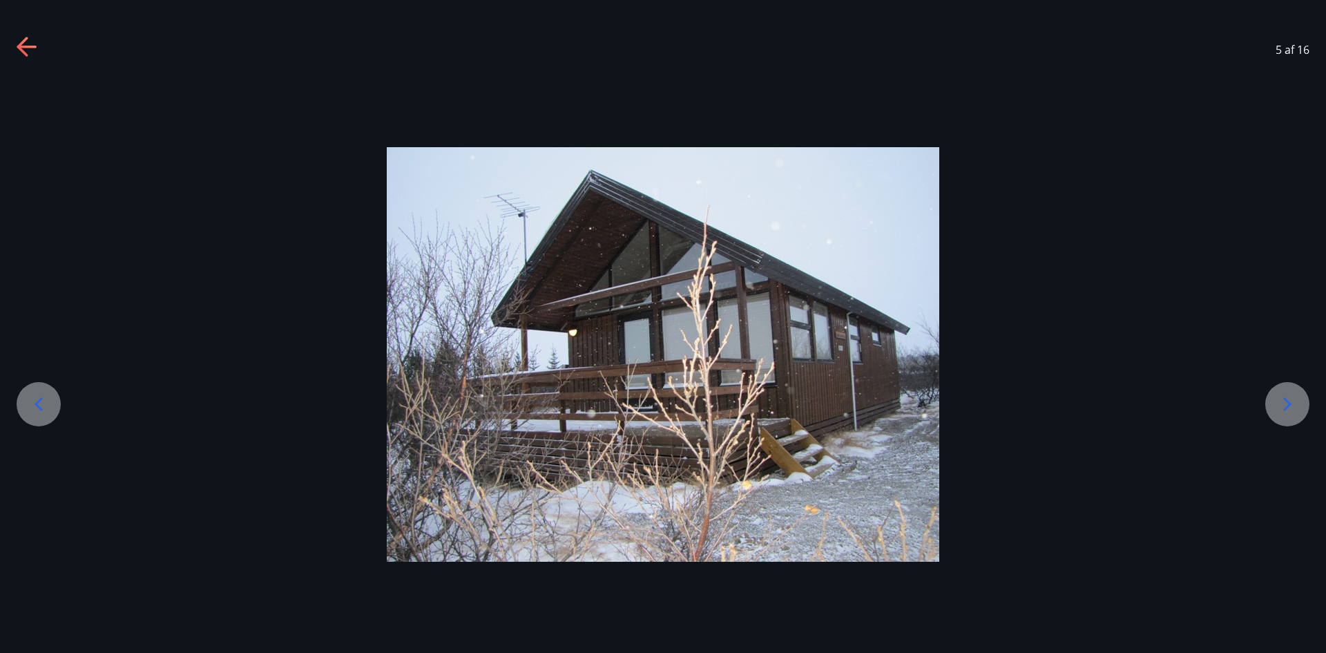
click at [1287, 411] on icon at bounding box center [1287, 404] width 22 height 22
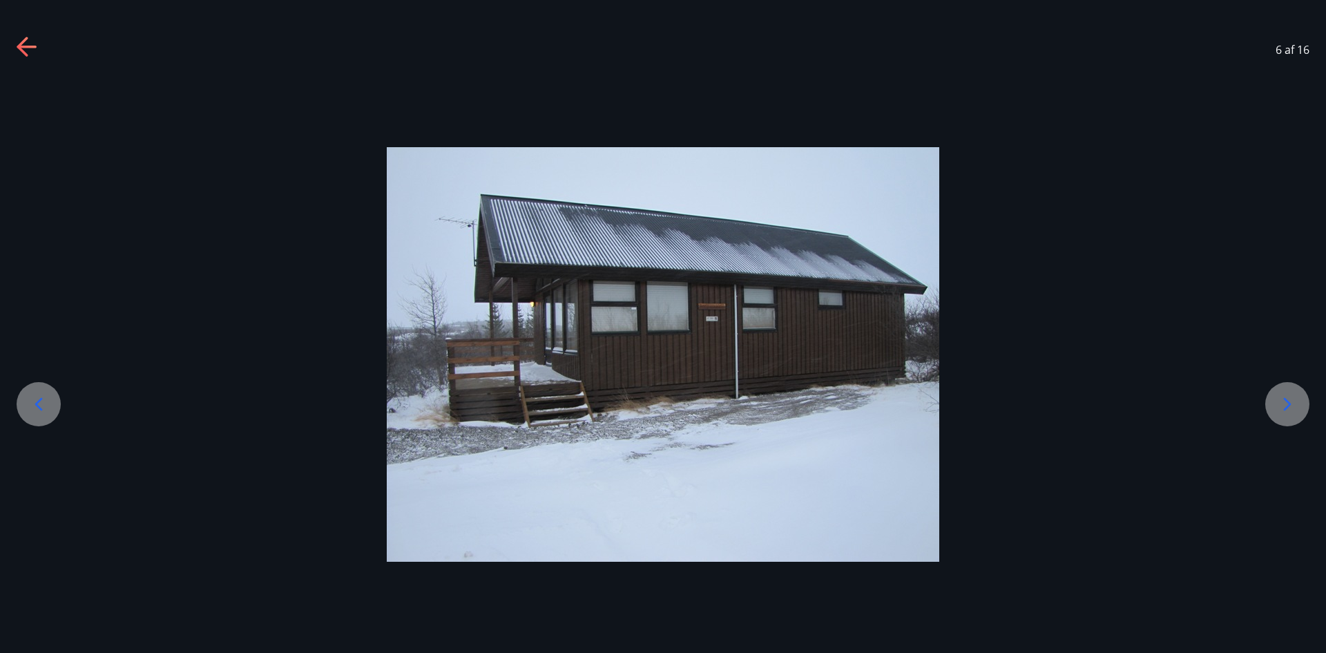
click at [1287, 411] on icon at bounding box center [1287, 404] width 22 height 22
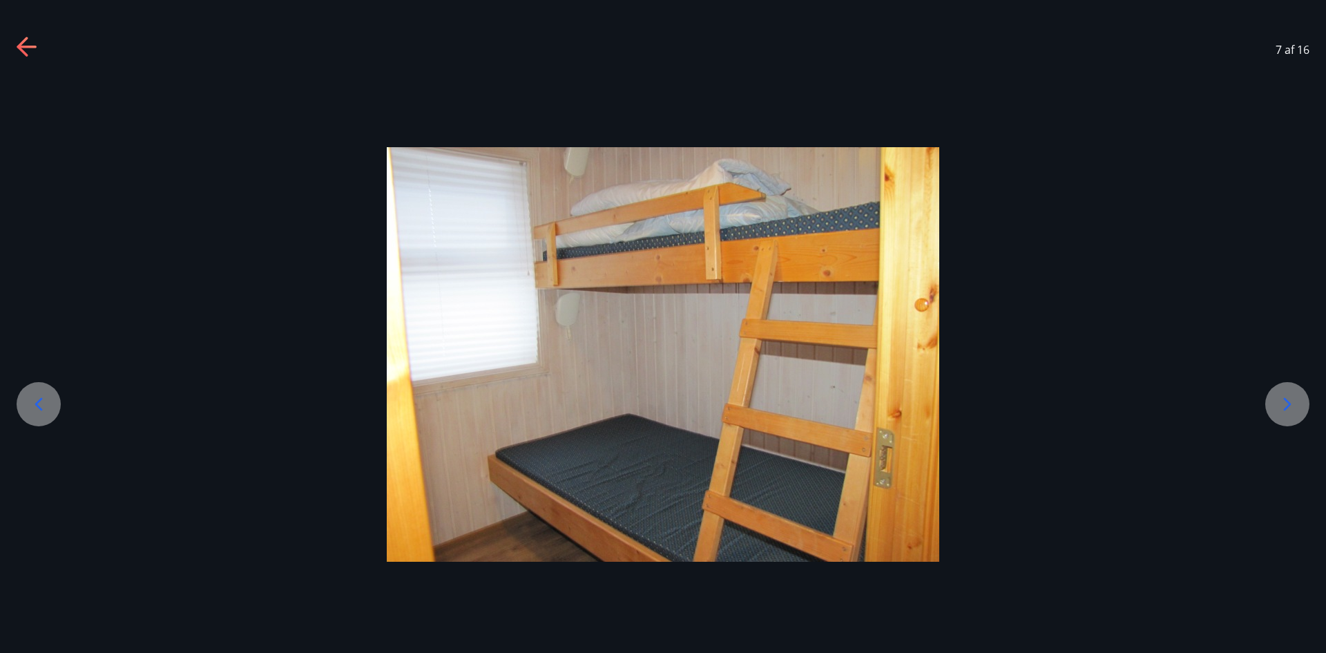
click at [1287, 411] on icon at bounding box center [1287, 404] width 22 height 22
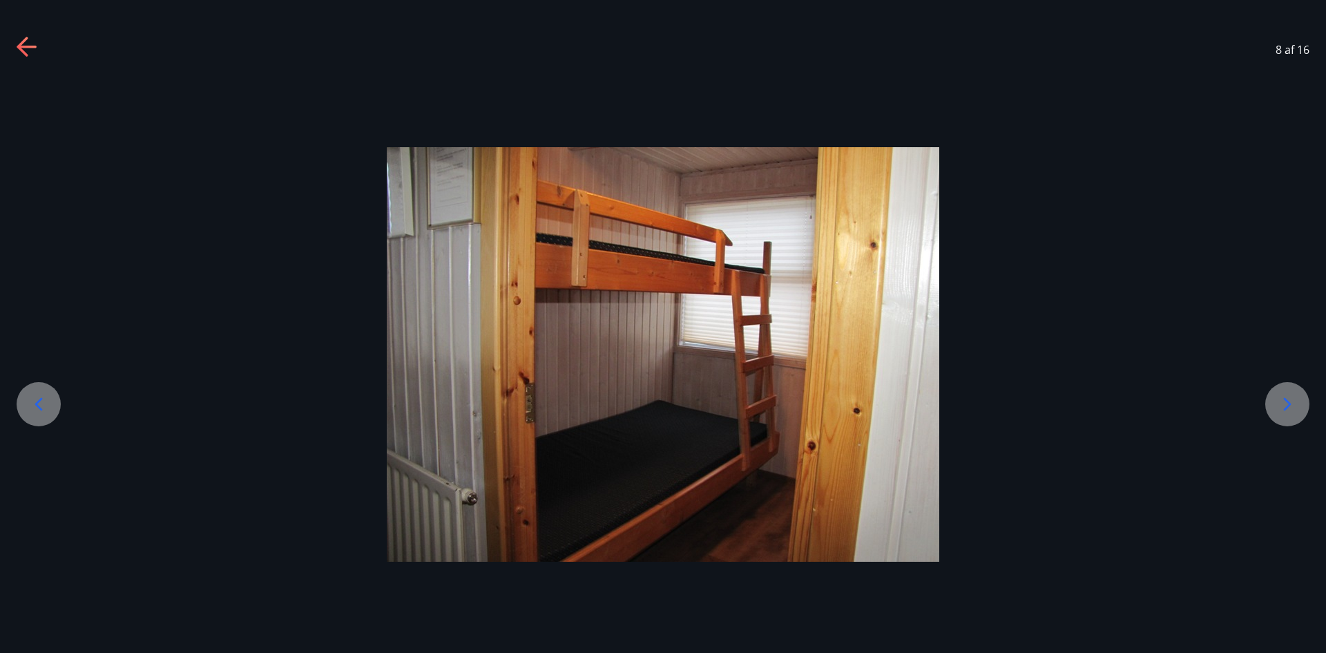
click at [1285, 396] on icon at bounding box center [1287, 404] width 22 height 22
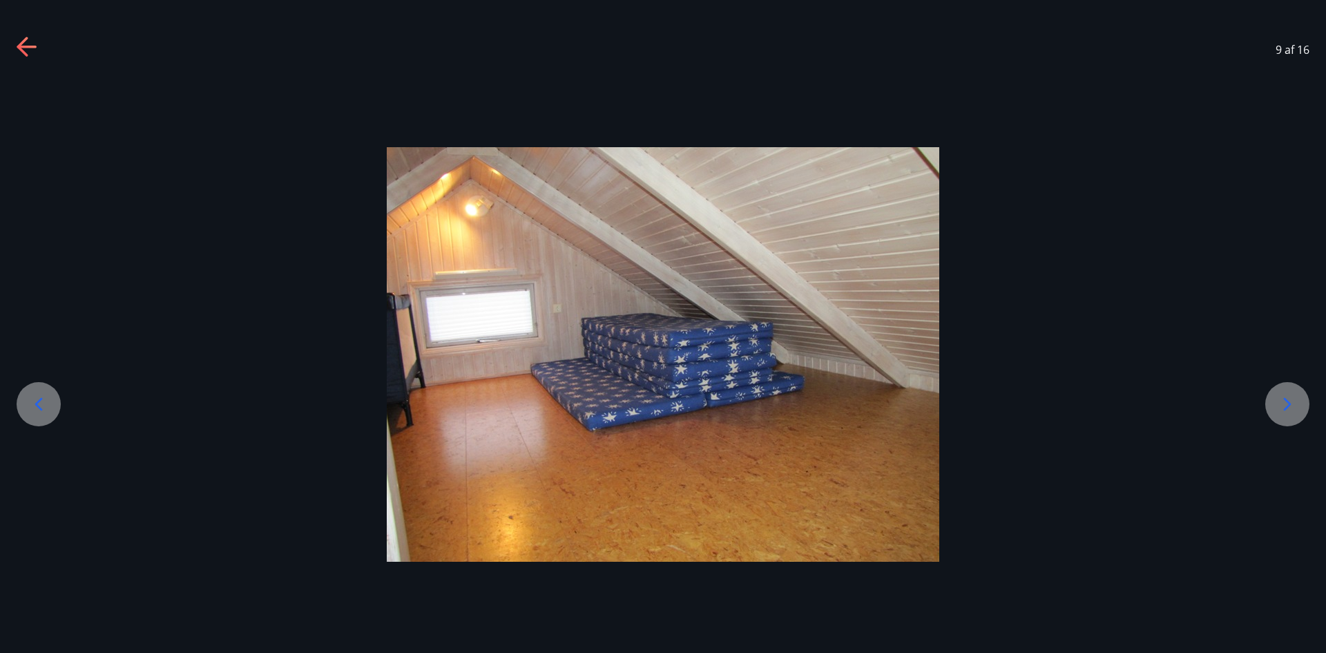
click at [1276, 398] on div at bounding box center [1287, 404] width 44 height 44
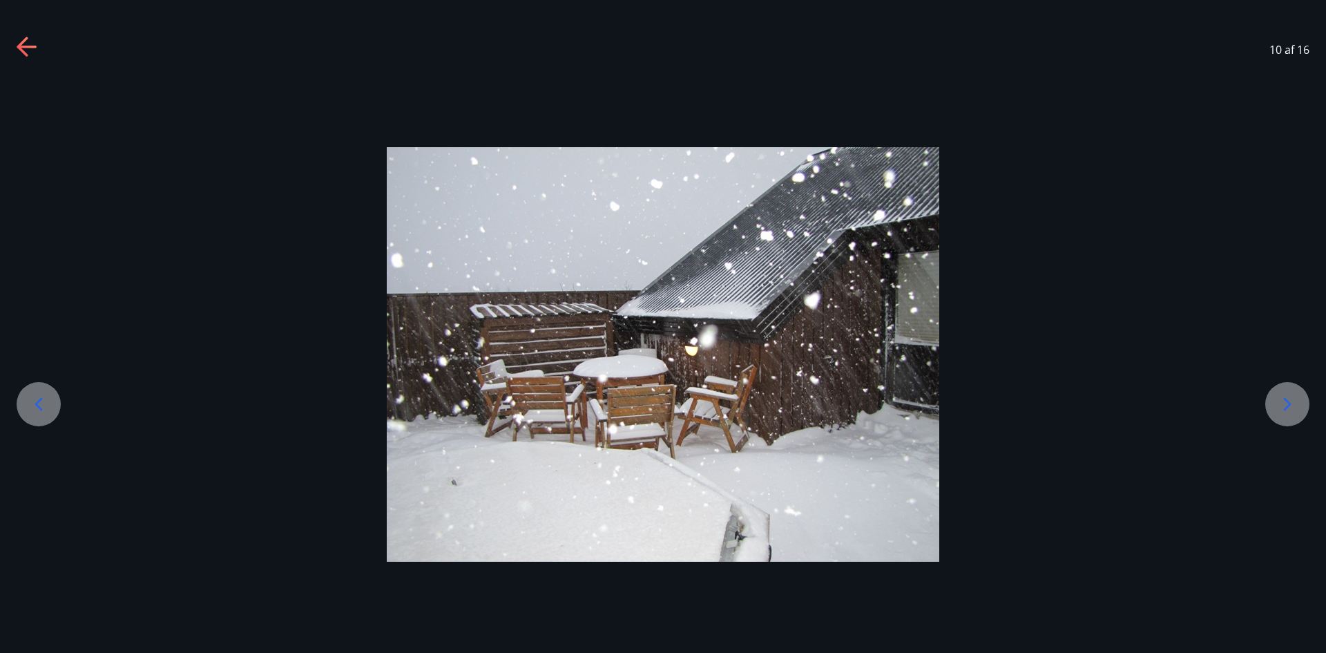
click at [1276, 398] on div at bounding box center [1287, 404] width 44 height 44
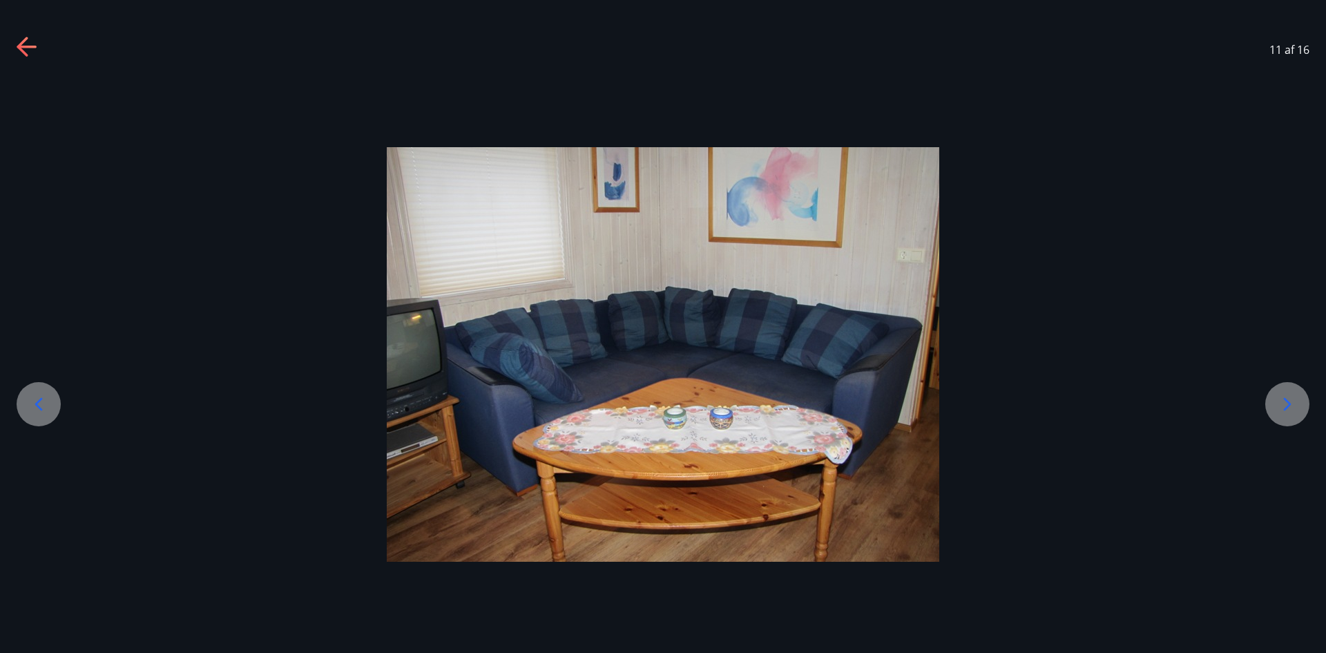
click at [1276, 398] on div at bounding box center [1287, 404] width 44 height 44
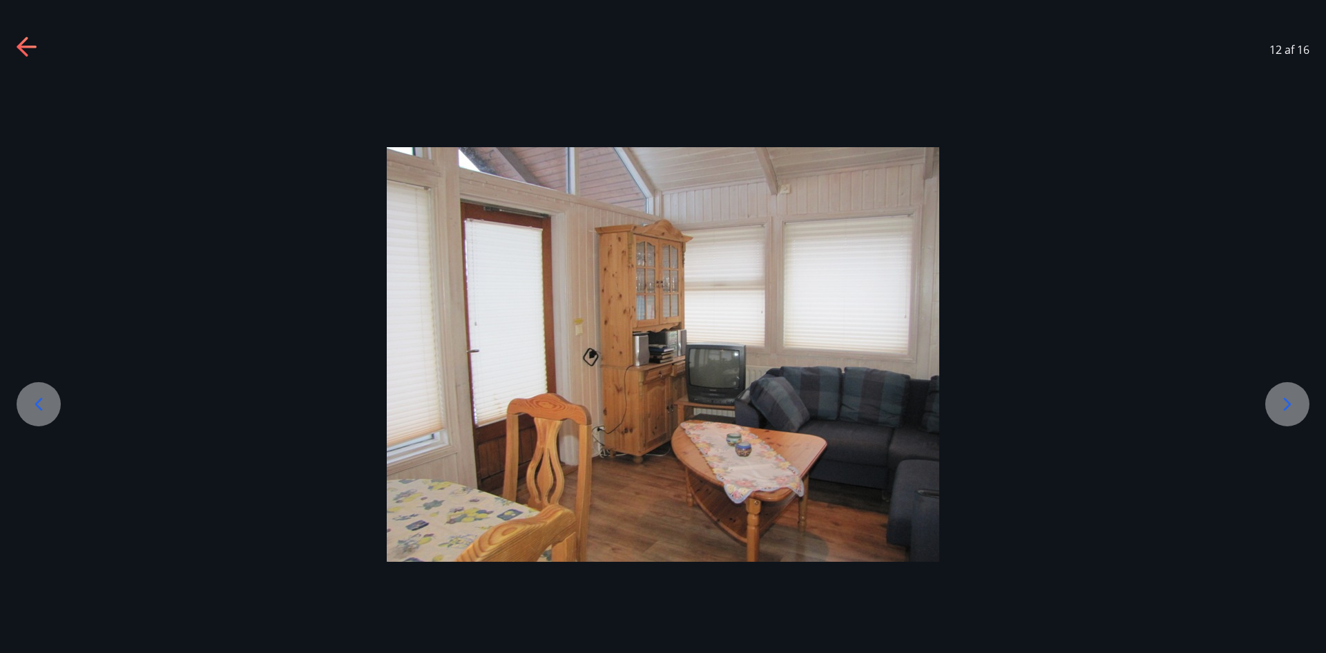
click at [1276, 398] on div at bounding box center [1287, 404] width 44 height 44
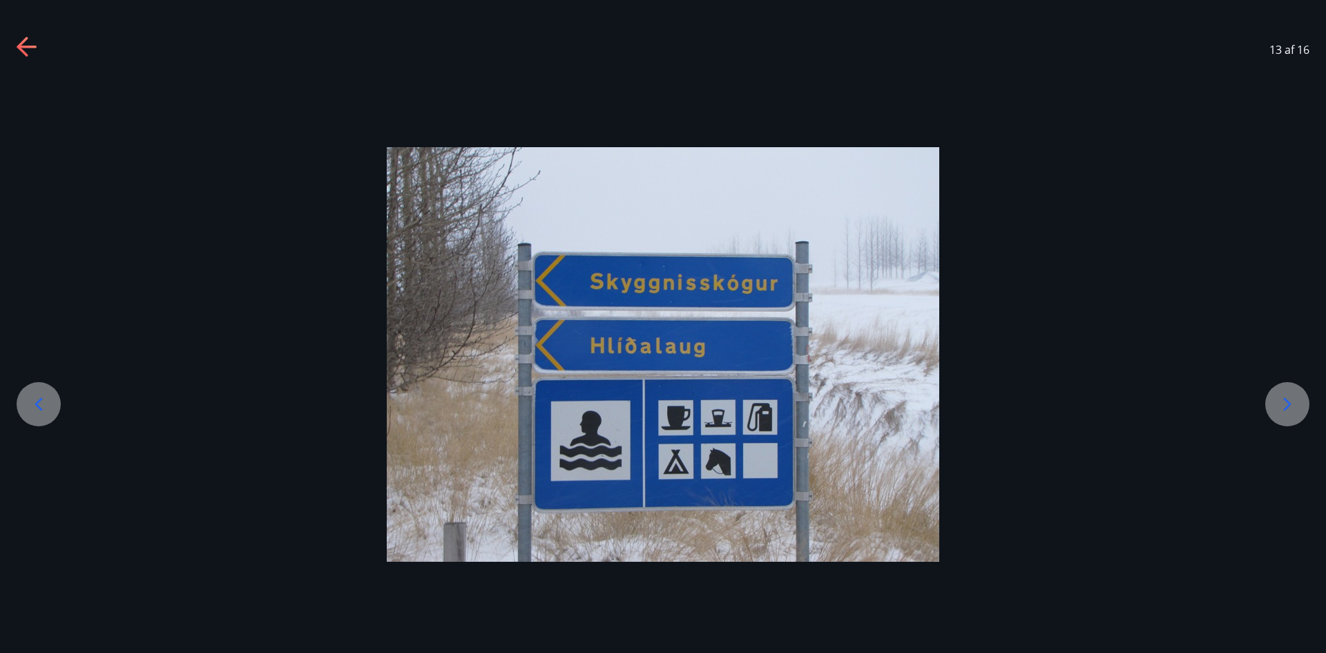
click at [1276, 398] on div at bounding box center [1287, 404] width 44 height 44
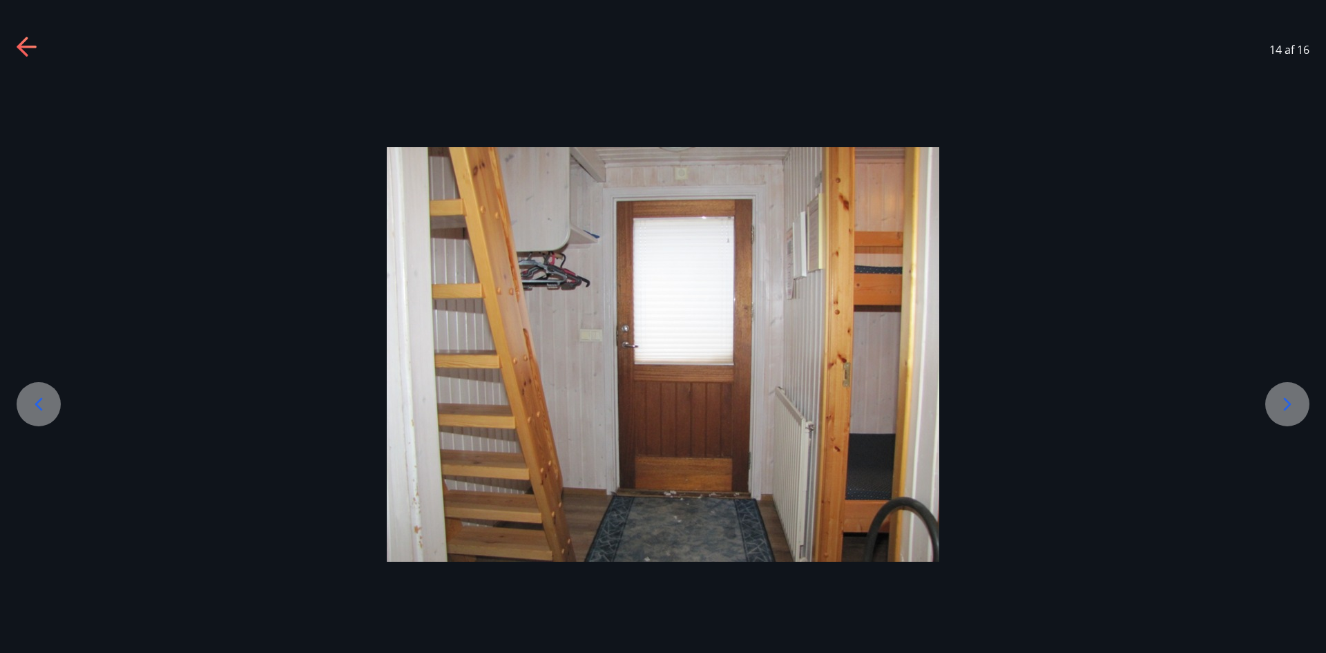
click at [1285, 410] on icon at bounding box center [1288, 403] width 8 height 13
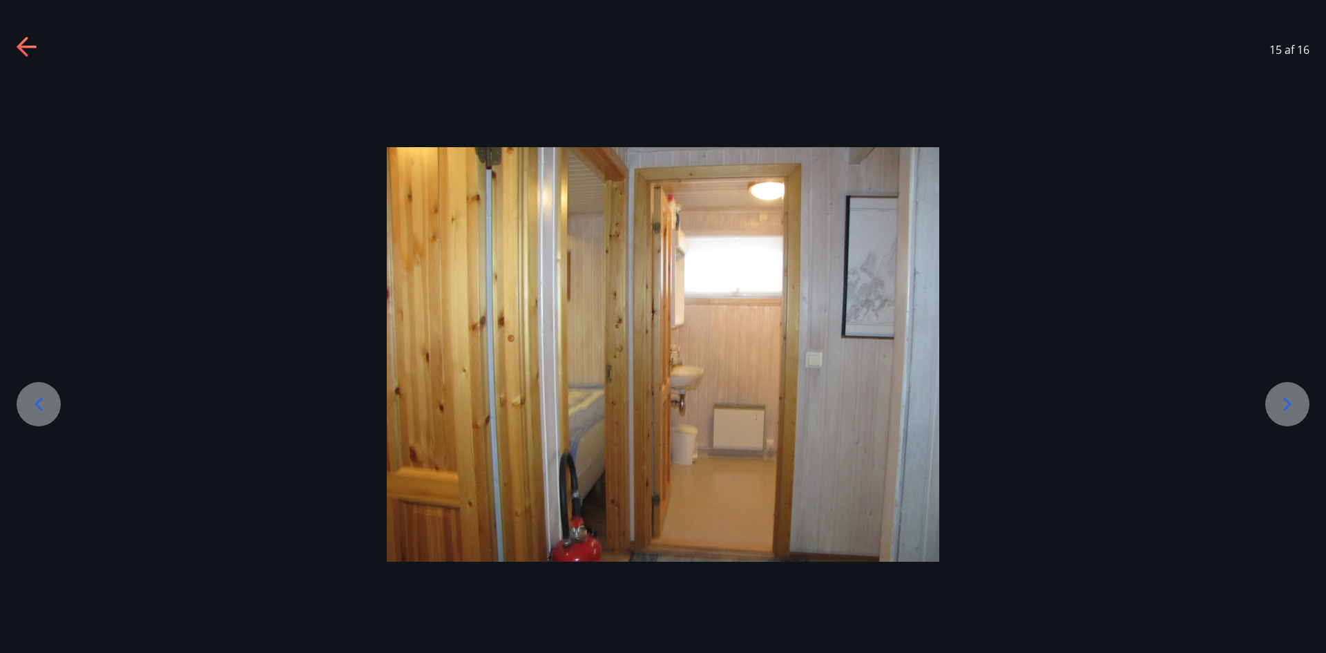
click at [1285, 410] on icon at bounding box center [1288, 403] width 8 height 13
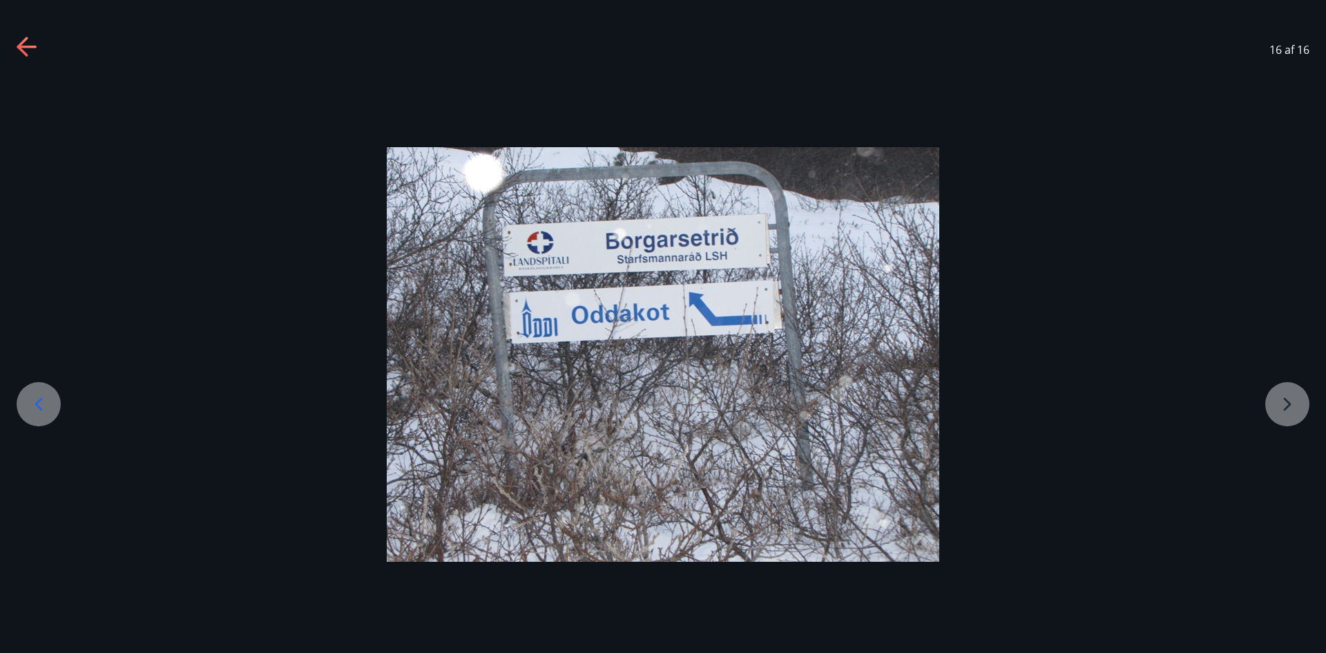
click at [1285, 410] on div at bounding box center [663, 354] width 1326 height 414
click at [11, 40] on div "16 af 16" at bounding box center [663, 49] width 1326 height 55
click at [25, 43] on icon at bounding box center [28, 48] width 22 height 22
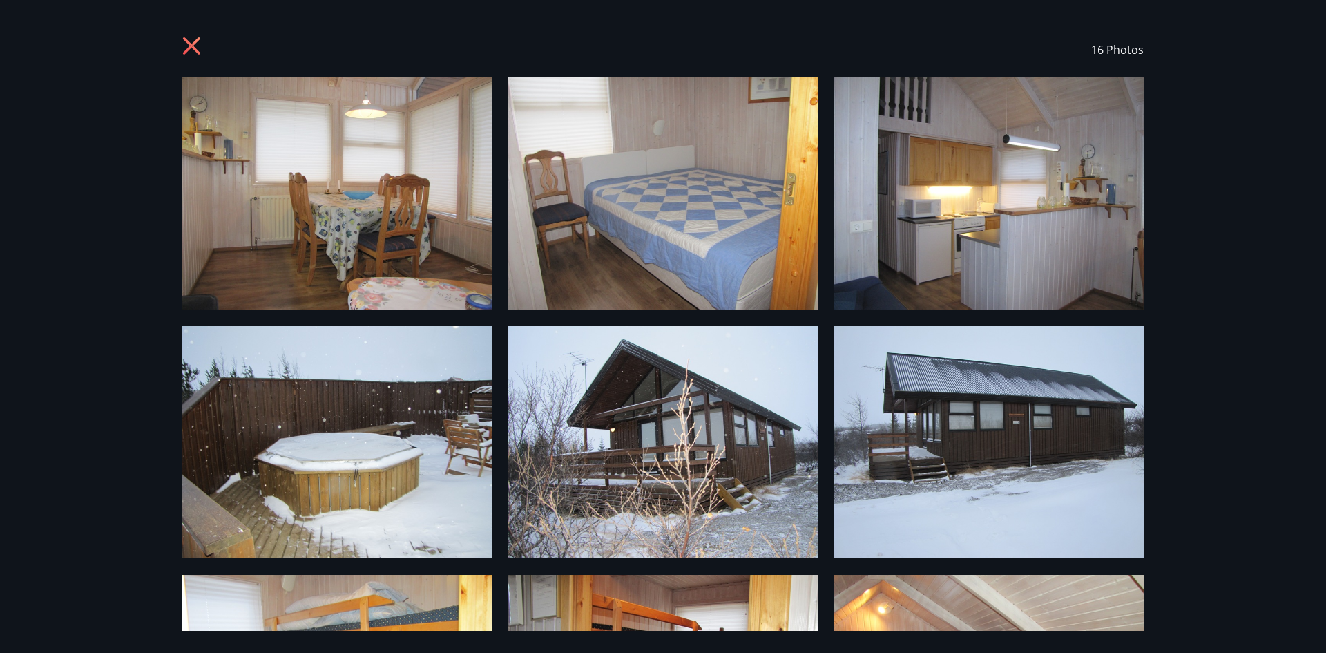
click at [191, 44] on icon at bounding box center [193, 48] width 22 height 22
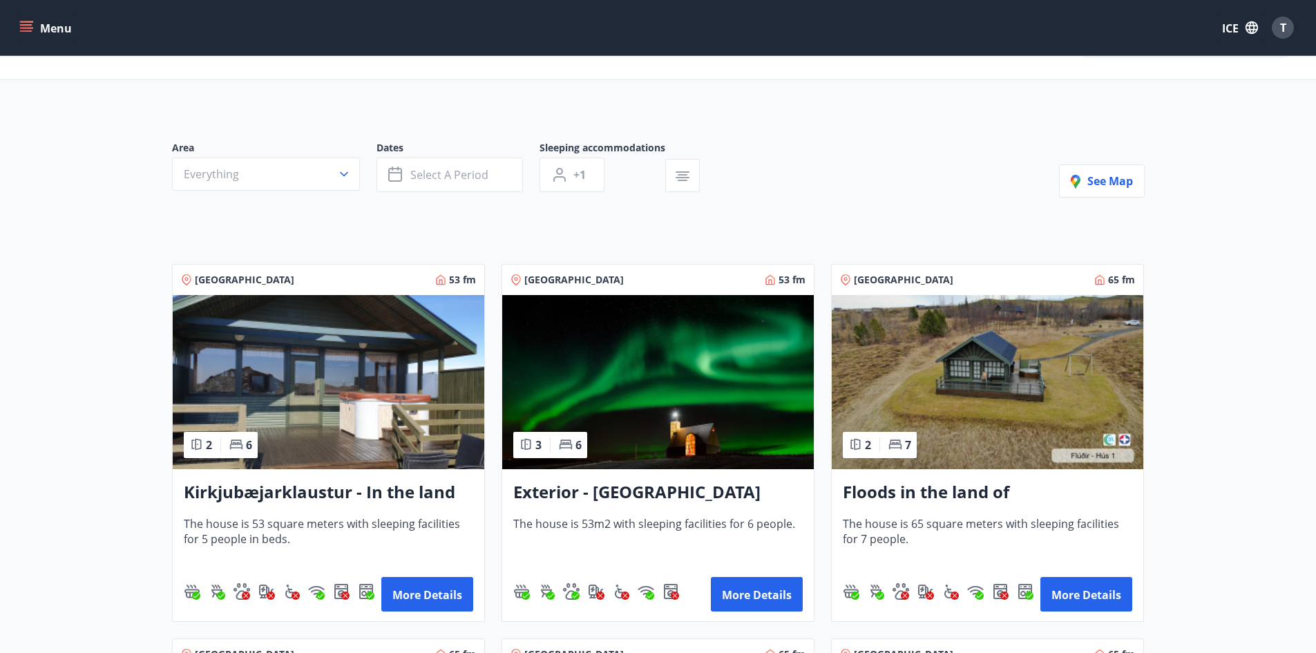
scroll to position [138, 0]
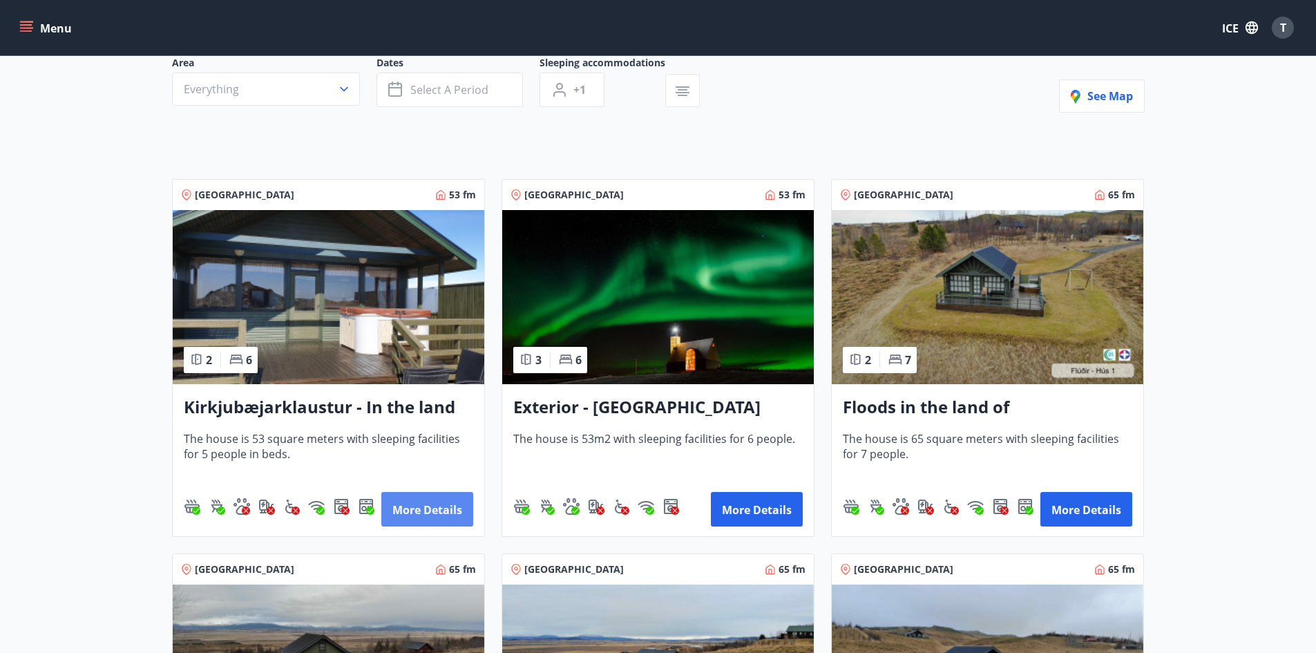
click at [452, 512] on font "More details" at bounding box center [427, 509] width 70 height 15
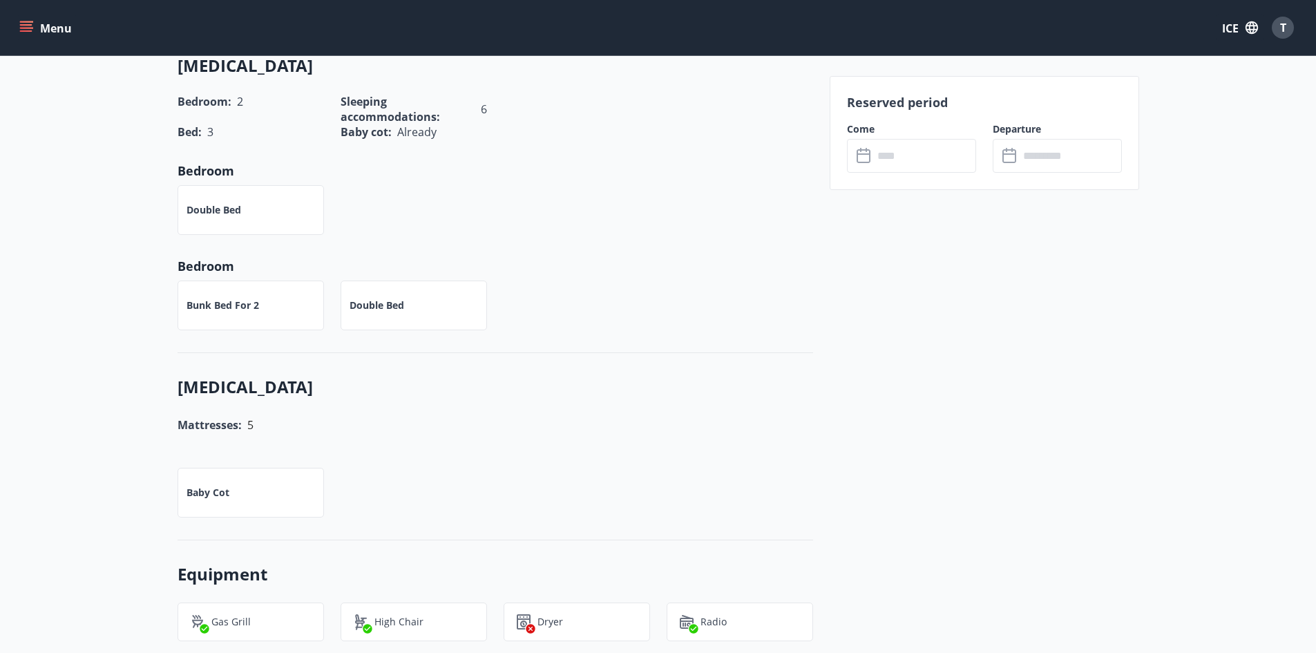
scroll to position [276, 0]
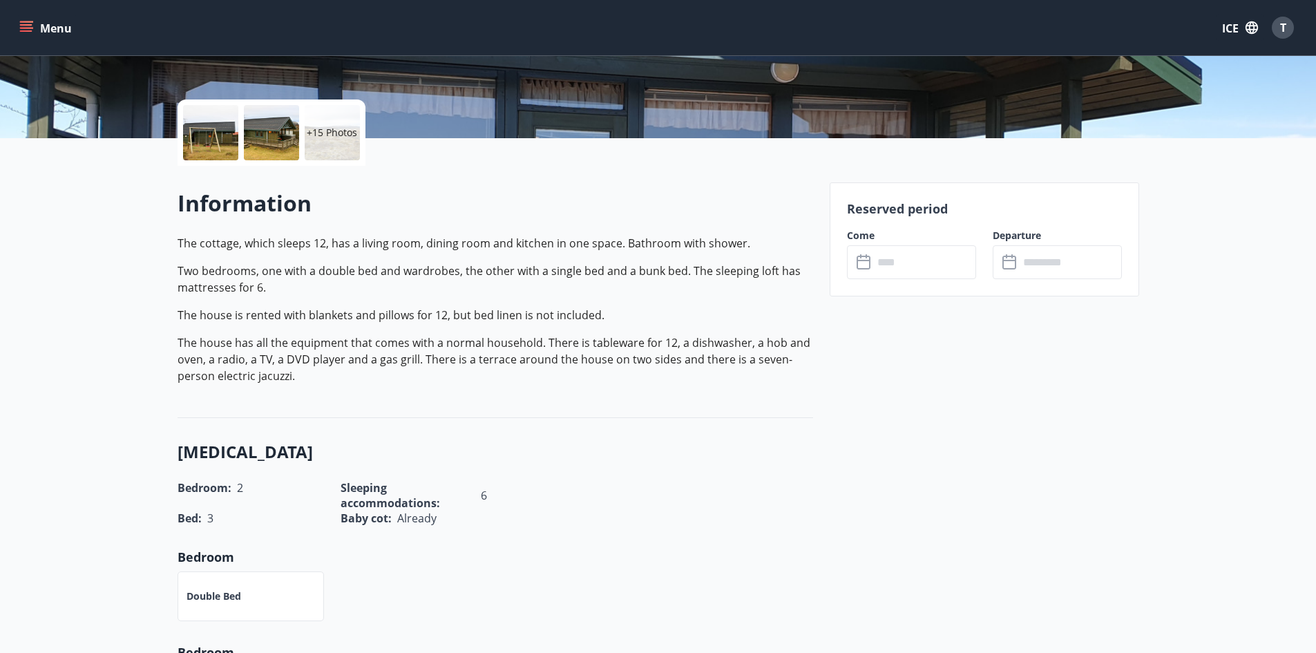
click at [885, 263] on input "text" at bounding box center [924, 262] width 103 height 34
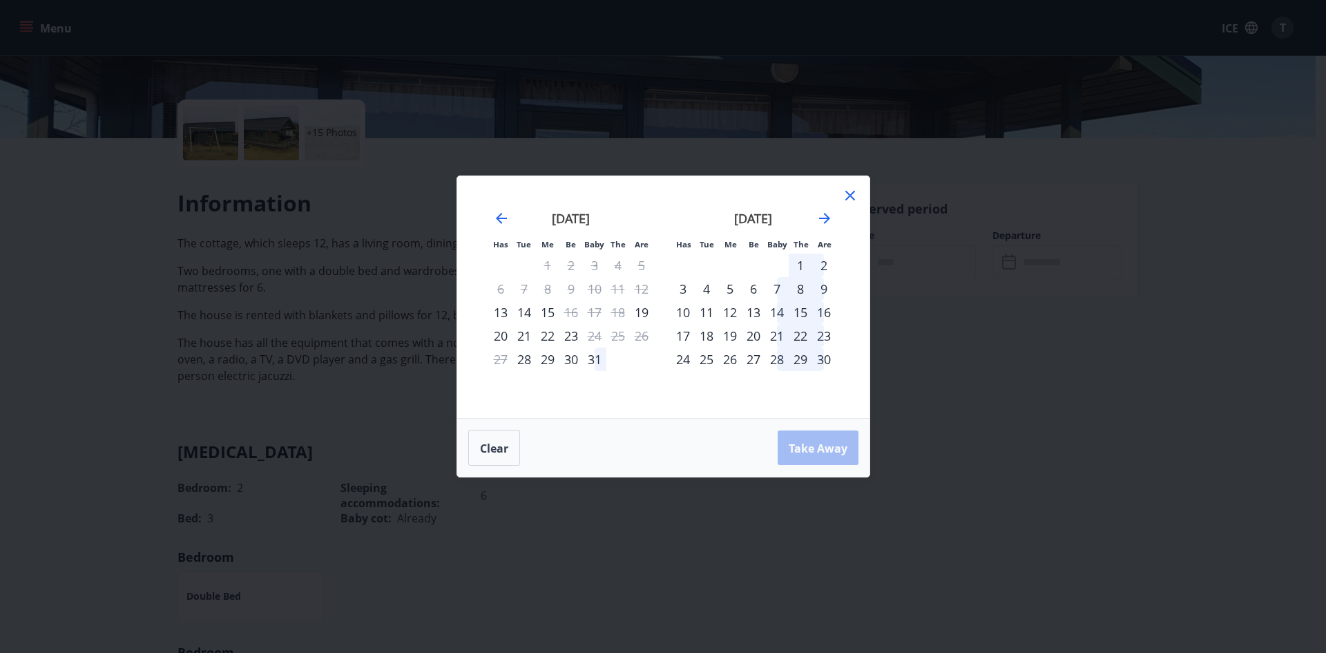
click at [847, 193] on icon at bounding box center [850, 196] width 10 height 10
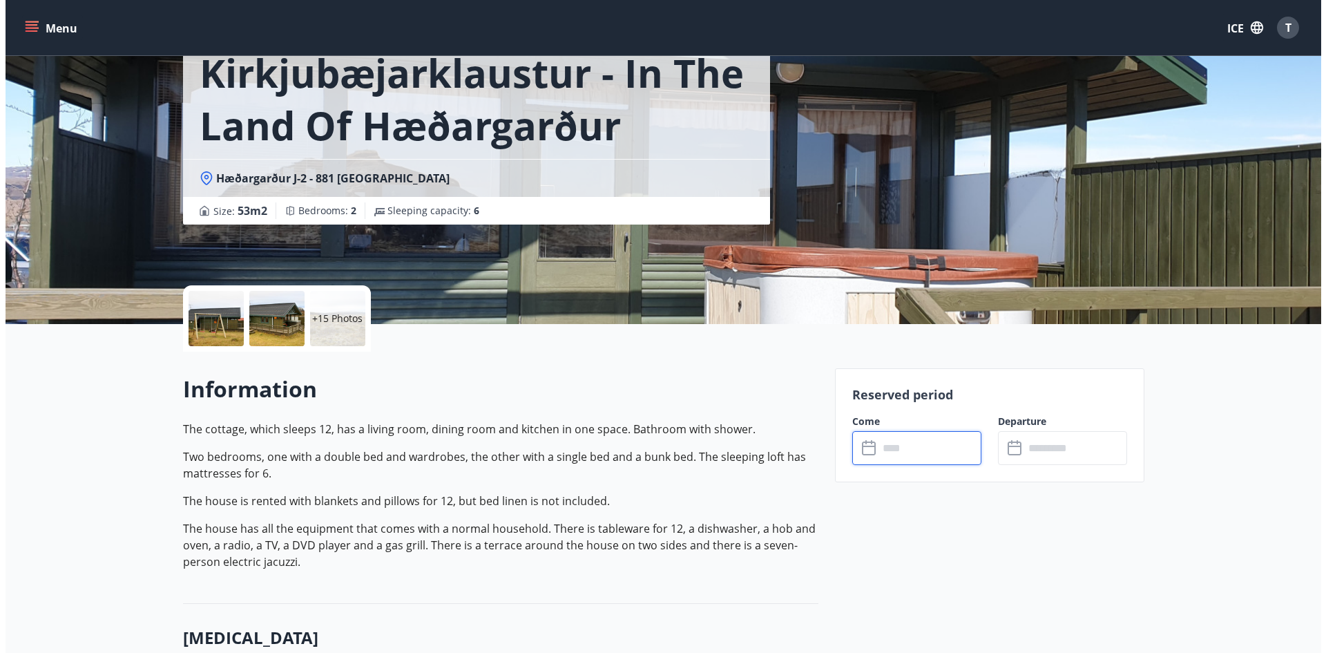
scroll to position [0, 0]
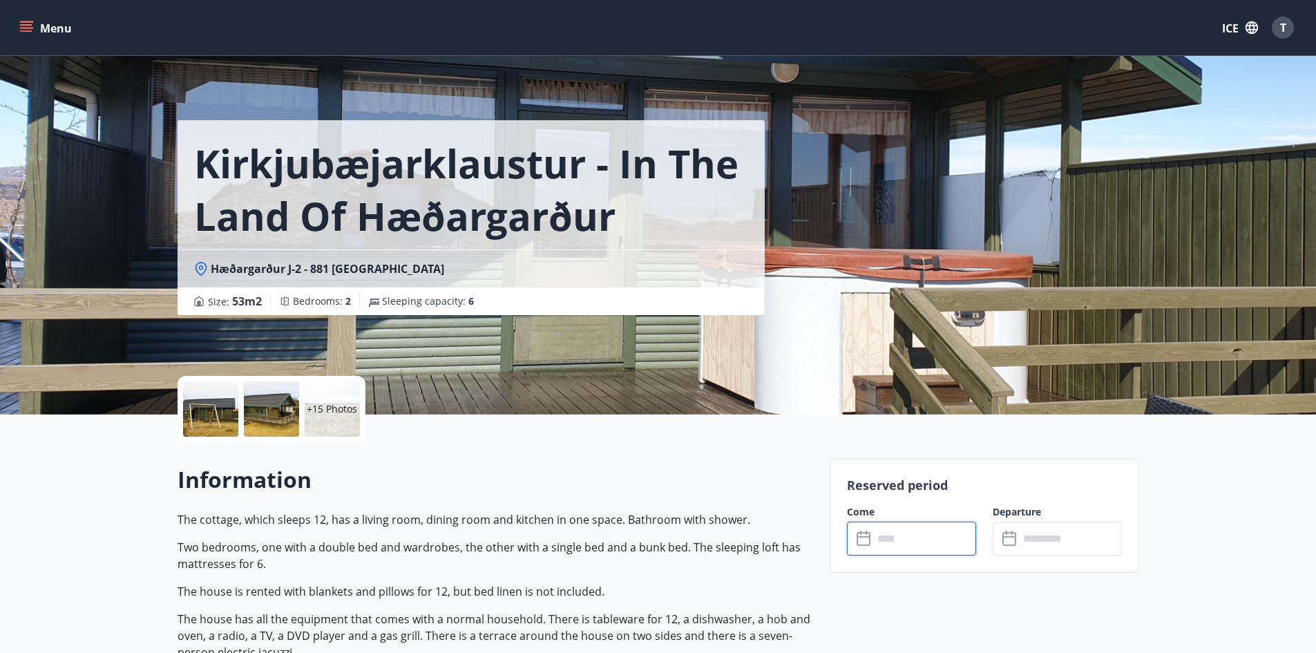
click at [236, 410] on div at bounding box center [210, 408] width 55 height 55
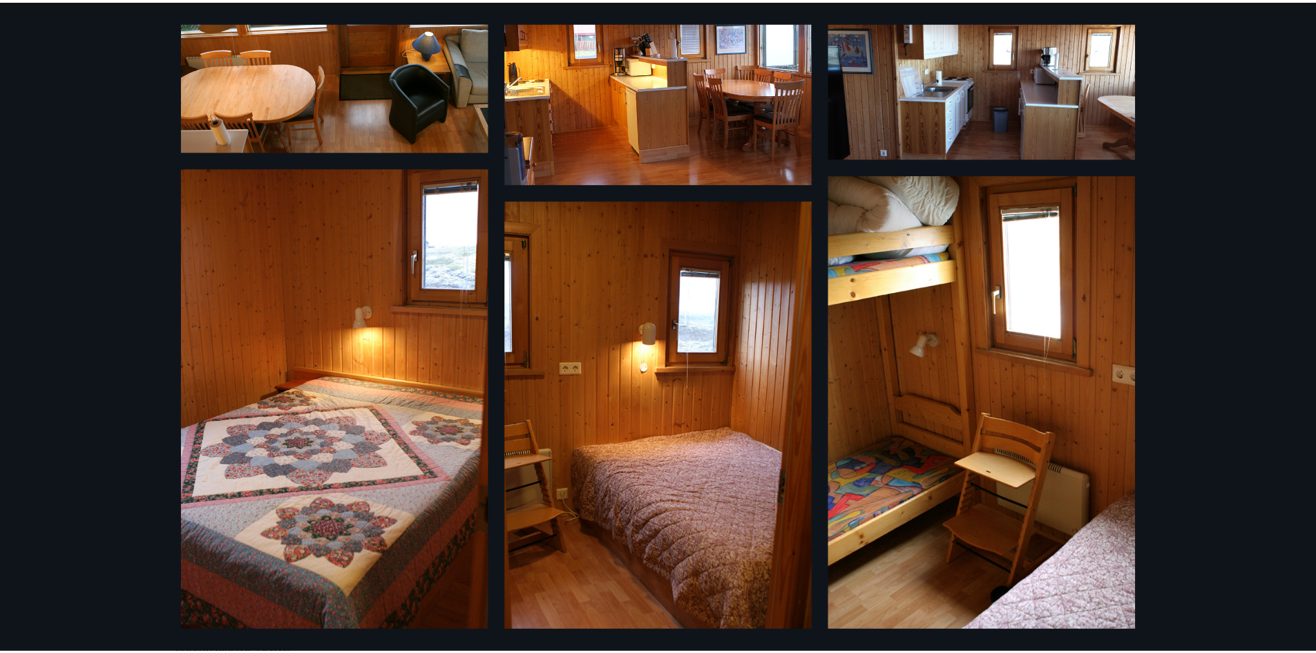
scroll to position [1036, 0]
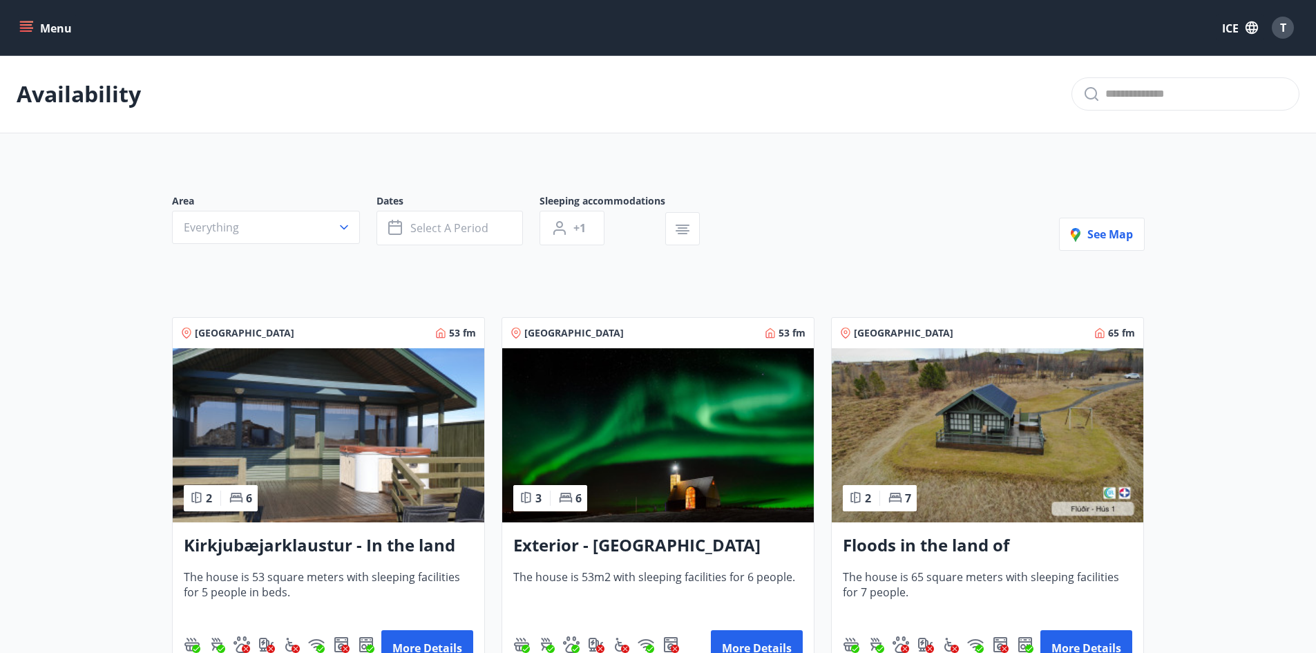
click at [1291, 30] on div "T" at bounding box center [1282, 28] width 22 height 22
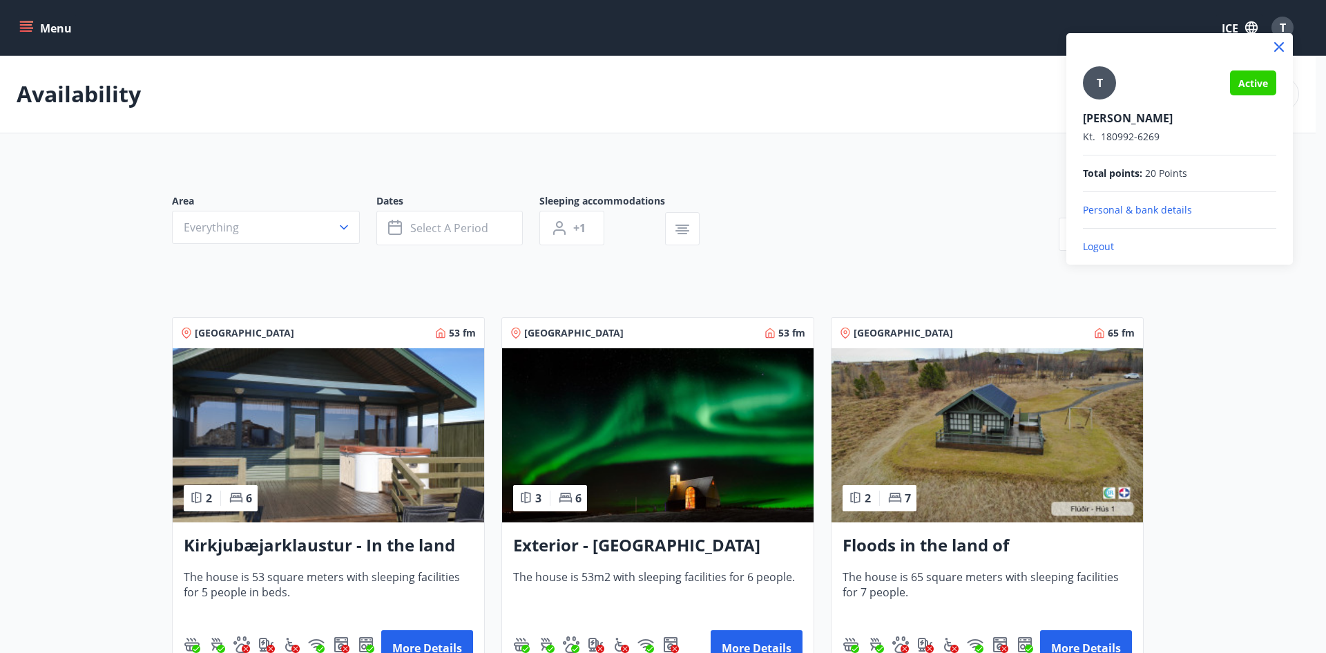
click at [1093, 243] on font "Logout" at bounding box center [1098, 246] width 31 height 13
